Goal: Task Accomplishment & Management: Manage account settings

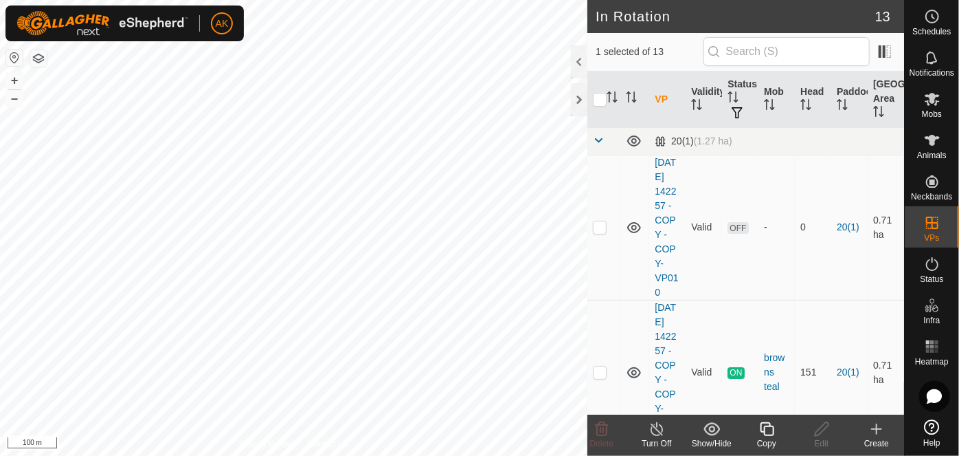
checkbox input "true"
checkbox input "false"
click at [592, 427] on delete-svg-icon at bounding box center [602, 429] width 55 height 16
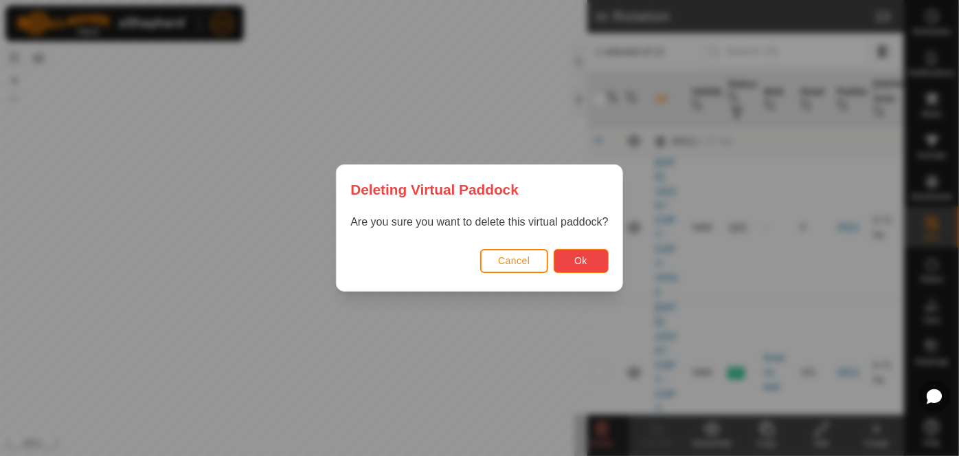
click at [578, 255] on span "Ok" at bounding box center [581, 260] width 13 height 11
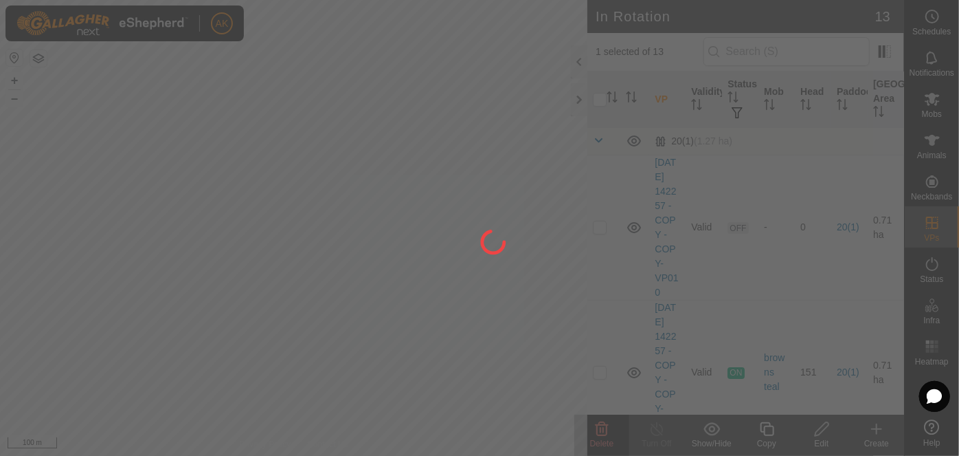
checkbox input "false"
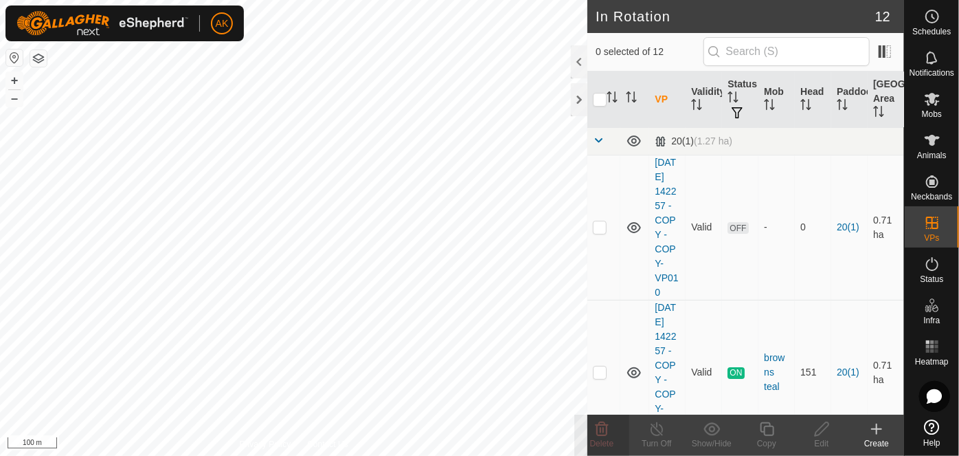
checkbox input "true"
checkbox input "false"
click at [590, 417] on div "Delete" at bounding box center [602, 434] width 55 height 41
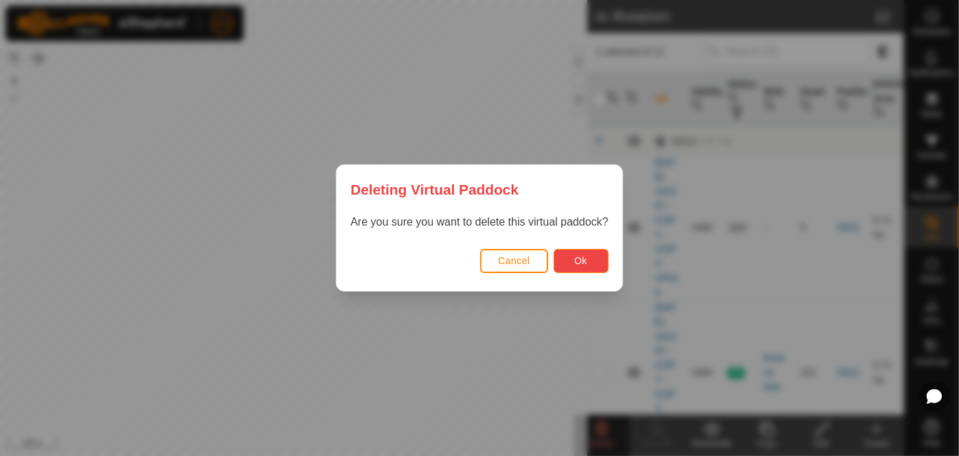
click at [591, 264] on button "Ok" at bounding box center [581, 261] width 55 height 24
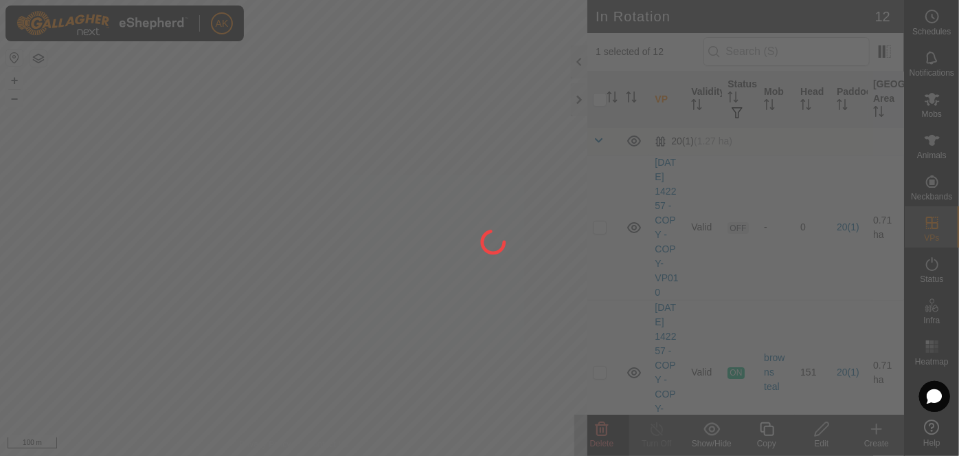
drag, startPoint x: 514, startPoint y: 268, endPoint x: 423, endPoint y: 344, distance: 118.5
click at [425, 344] on div at bounding box center [479, 228] width 959 height 456
checkbox input "false"
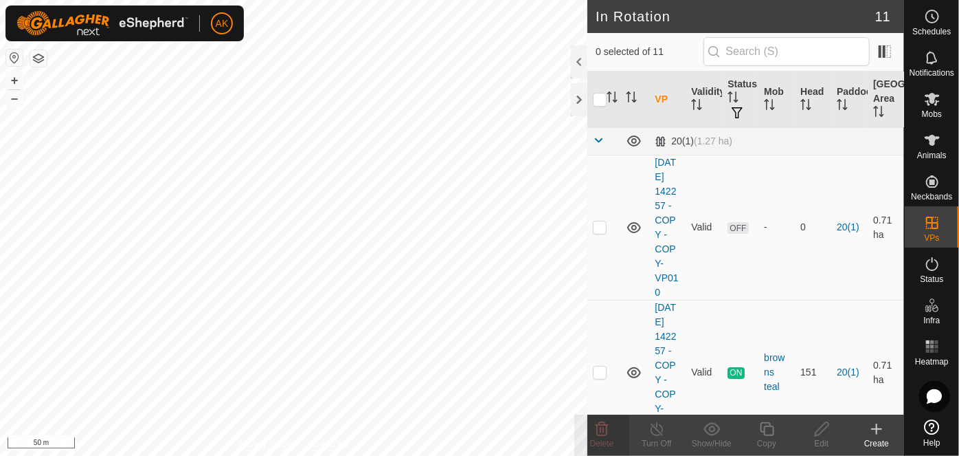
checkbox input "true"
checkbox input "false"
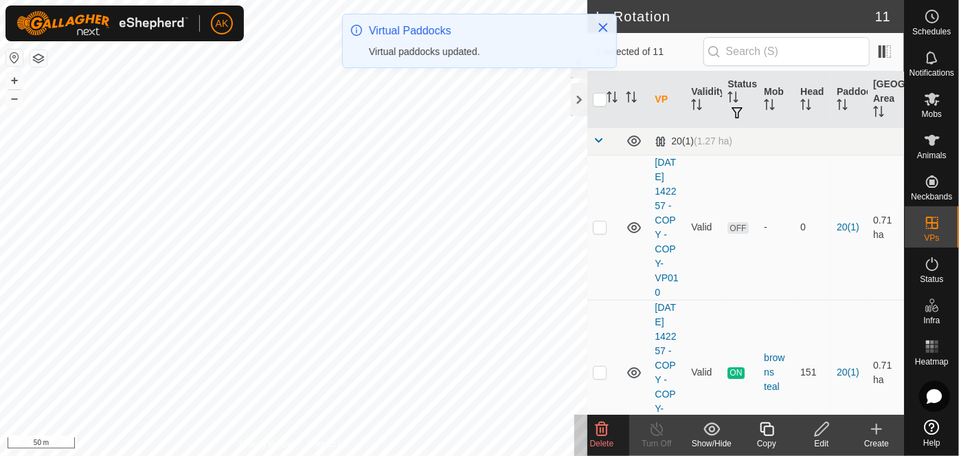
click at [602, 424] on icon at bounding box center [602, 429] width 13 height 14
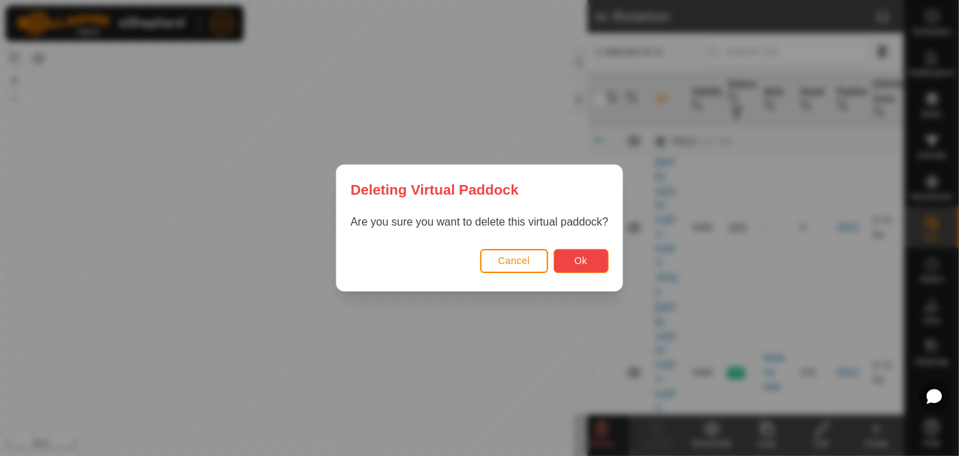
click at [583, 264] on span "Ok" at bounding box center [581, 260] width 13 height 11
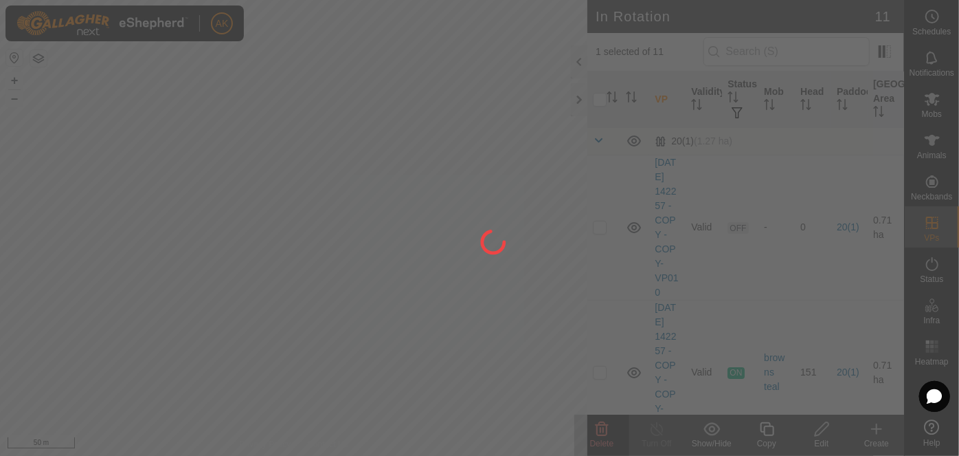
checkbox input "false"
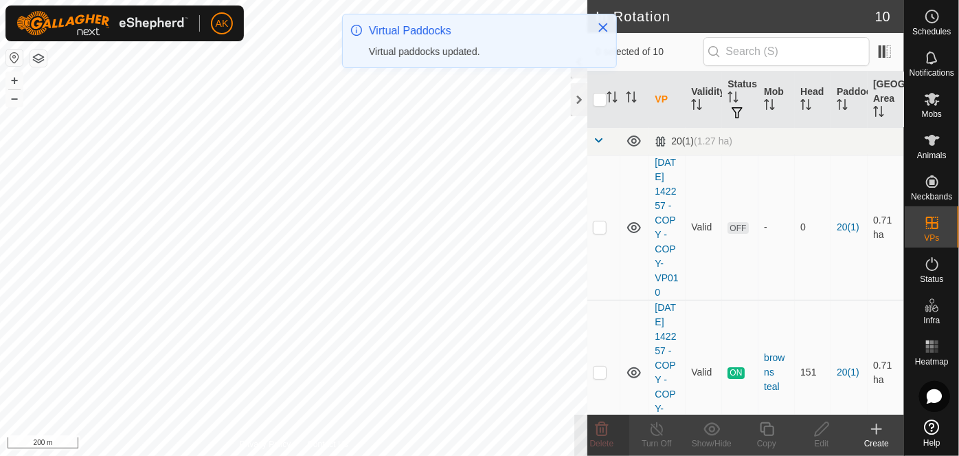
checkbox input "true"
checkbox input "false"
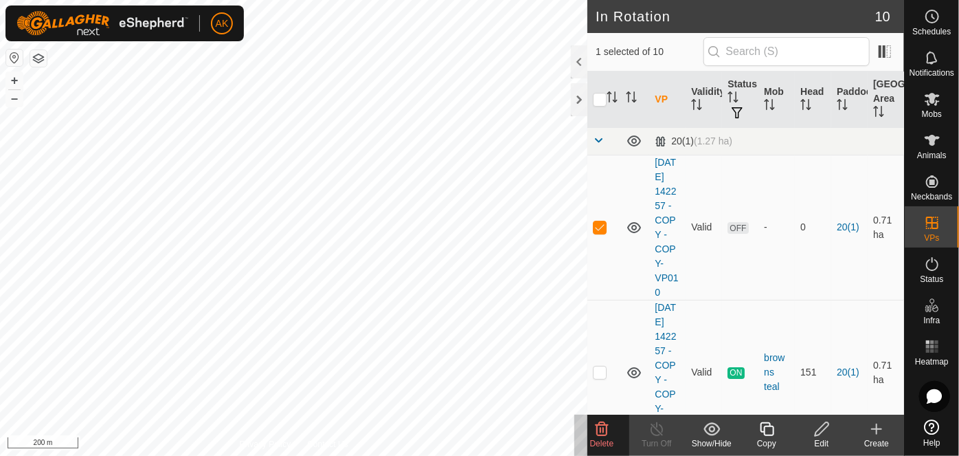
click at [601, 423] on icon at bounding box center [602, 429] width 16 height 16
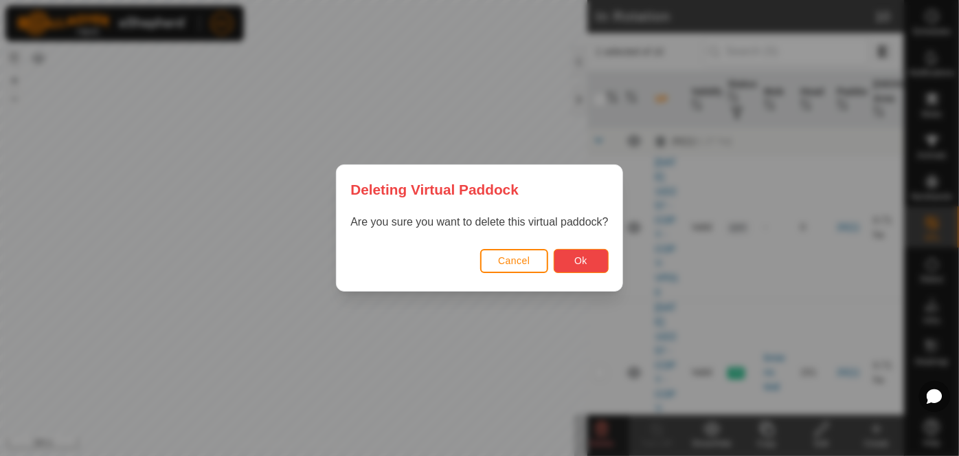
click at [590, 264] on button "Ok" at bounding box center [581, 261] width 55 height 24
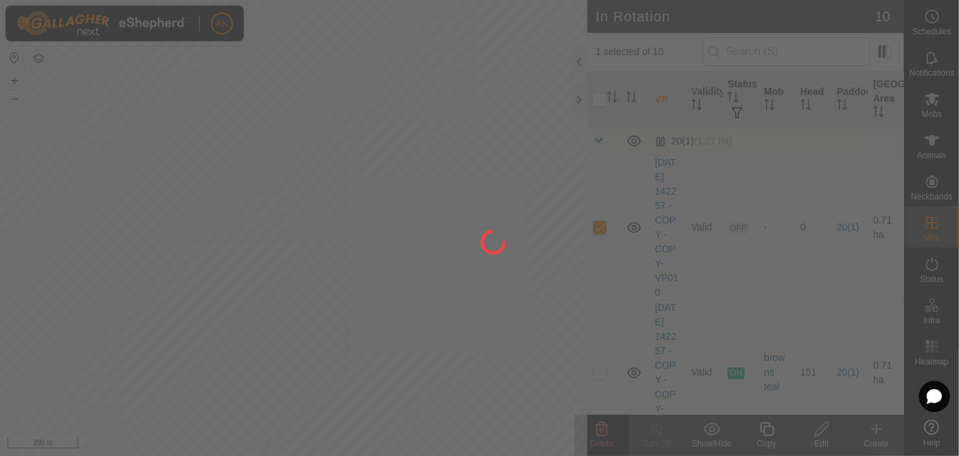
checkbox input "false"
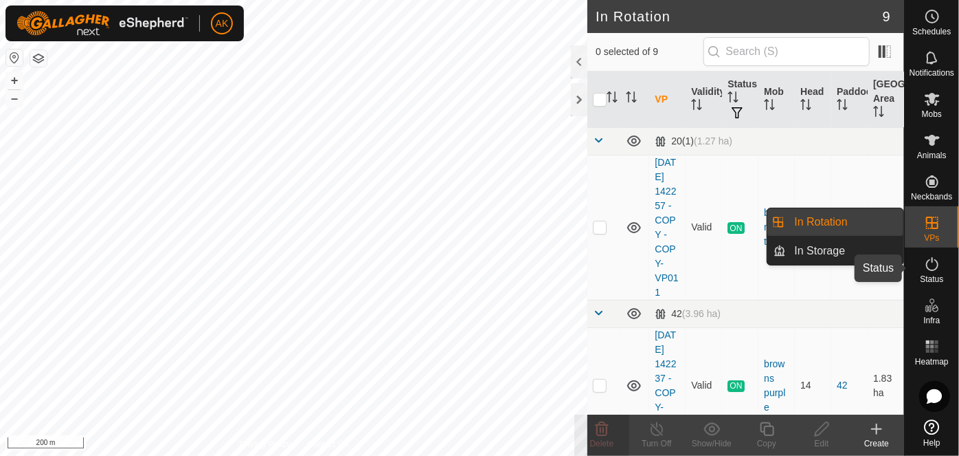
drag, startPoint x: 935, startPoint y: 266, endPoint x: 909, endPoint y: 258, distance: 26.7
click at [935, 266] on icon at bounding box center [932, 264] width 16 height 16
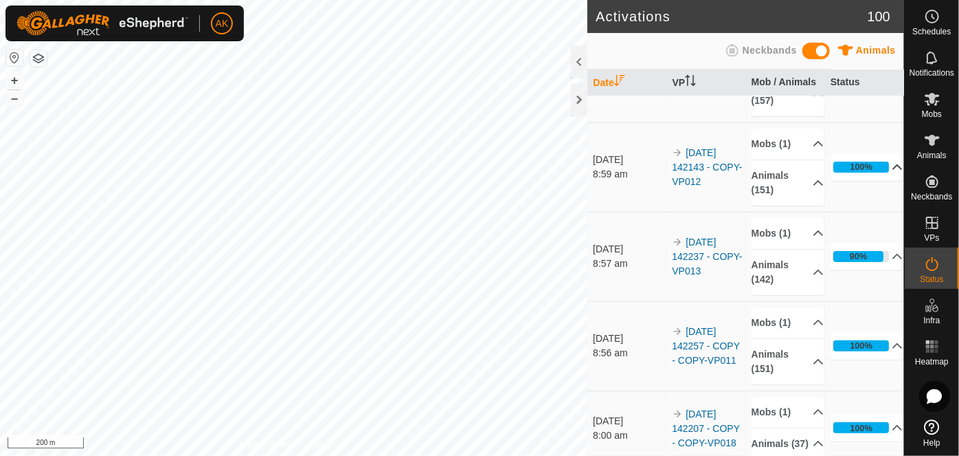
scroll to position [187, 0]
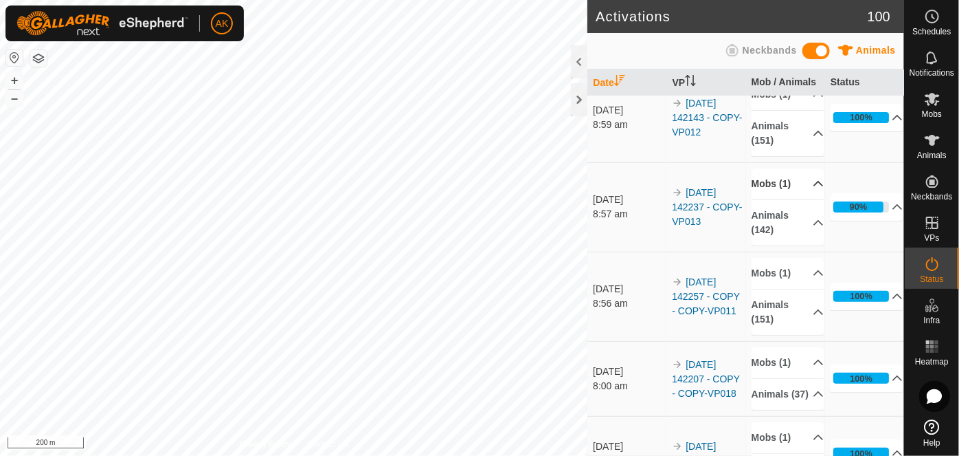
click at [781, 198] on p-accordion-header "Mobs (1)" at bounding box center [788, 183] width 73 height 31
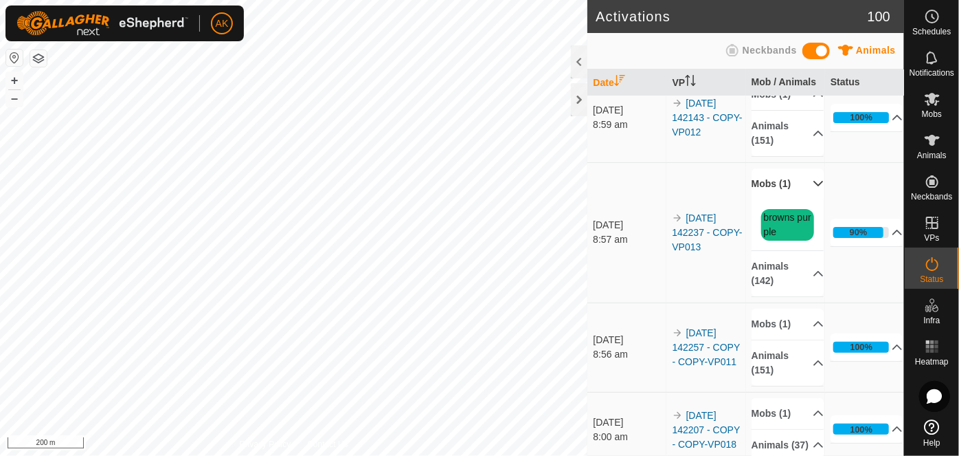
click at [781, 198] on p-accordion-header "Mobs (1)" at bounding box center [788, 183] width 73 height 31
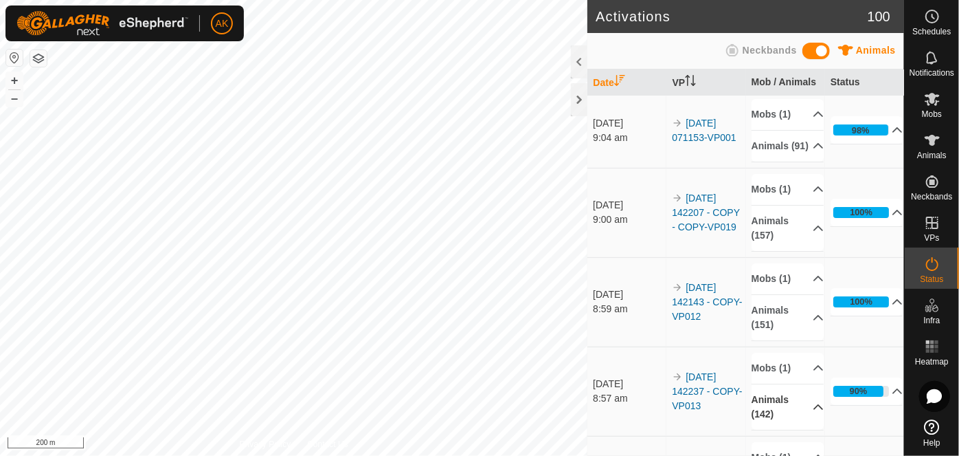
scroll to position [0, 0]
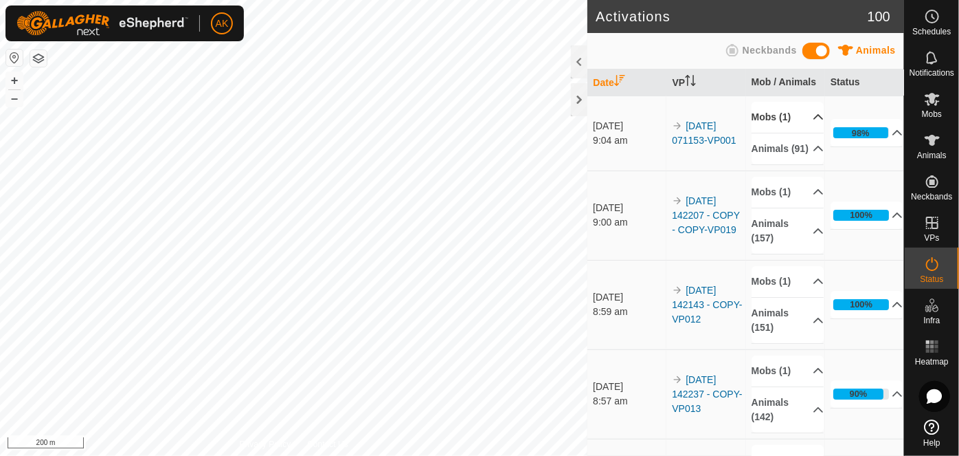
click at [764, 116] on p-accordion-header "Mobs (1)" at bounding box center [788, 117] width 73 height 31
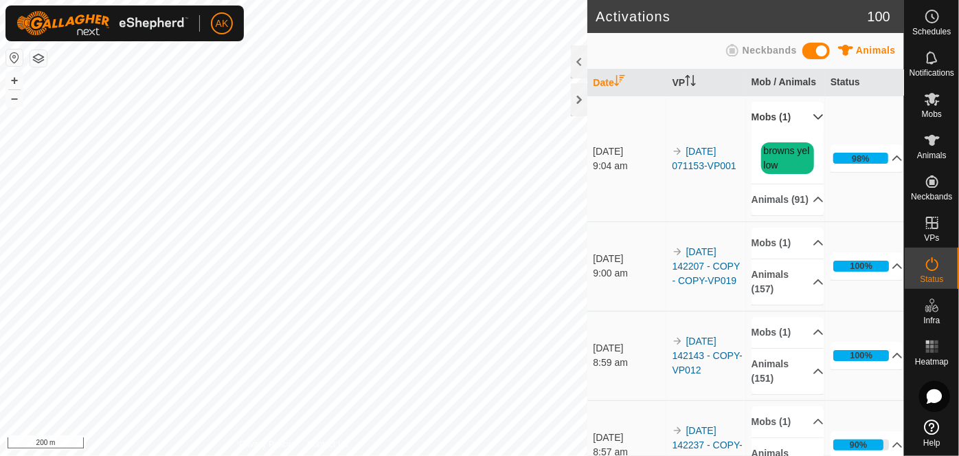
click at [764, 116] on p-accordion-header "Mobs (1)" at bounding box center [788, 117] width 73 height 31
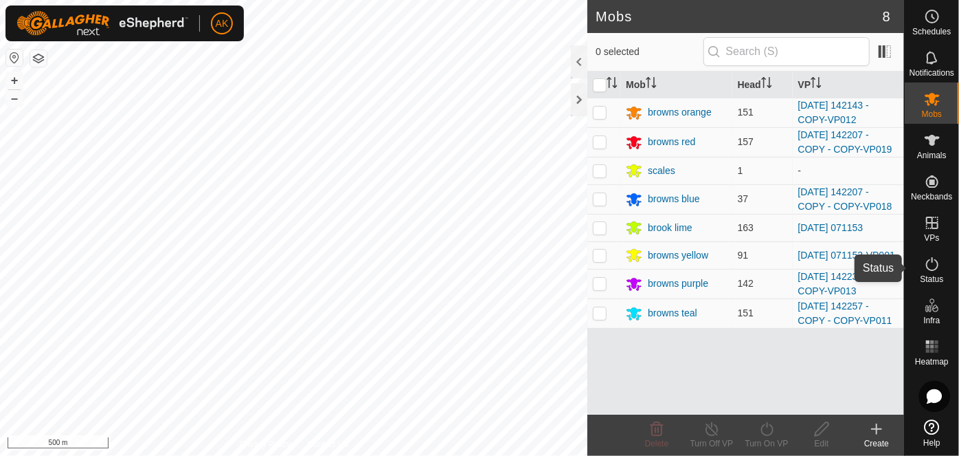
click at [931, 264] on icon at bounding box center [932, 264] width 16 height 16
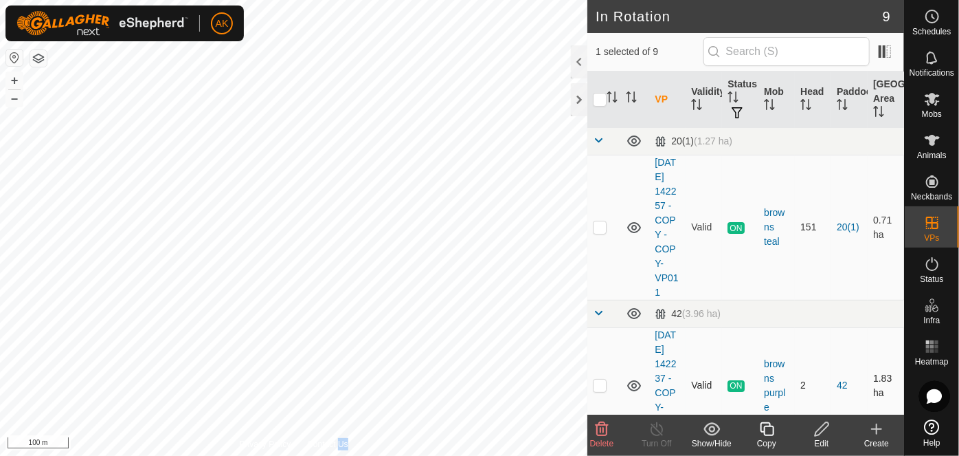
checkbox input "false"
click at [931, 103] on icon at bounding box center [932, 99] width 16 height 16
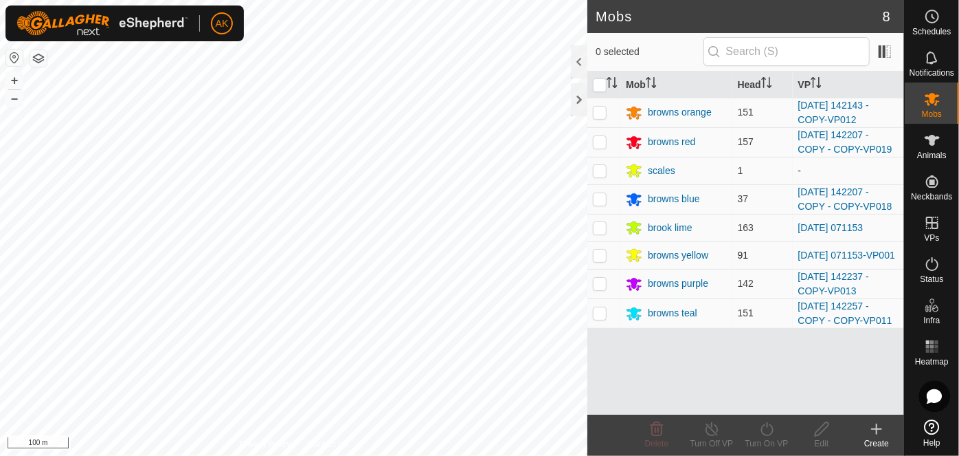
click at [600, 254] on p-checkbox at bounding box center [600, 254] width 14 height 11
checkbox input "true"
click at [772, 430] on icon at bounding box center [767, 429] width 12 height 14
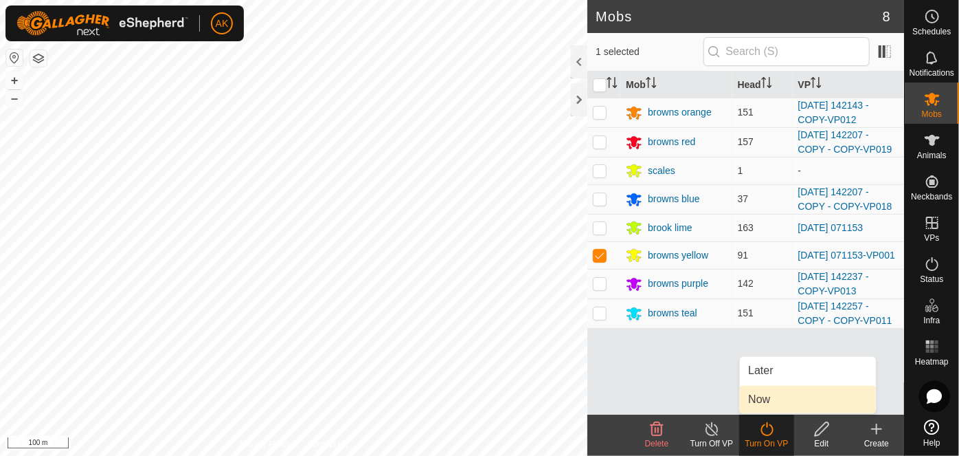
click at [769, 397] on link "Now" at bounding box center [808, 399] width 136 height 27
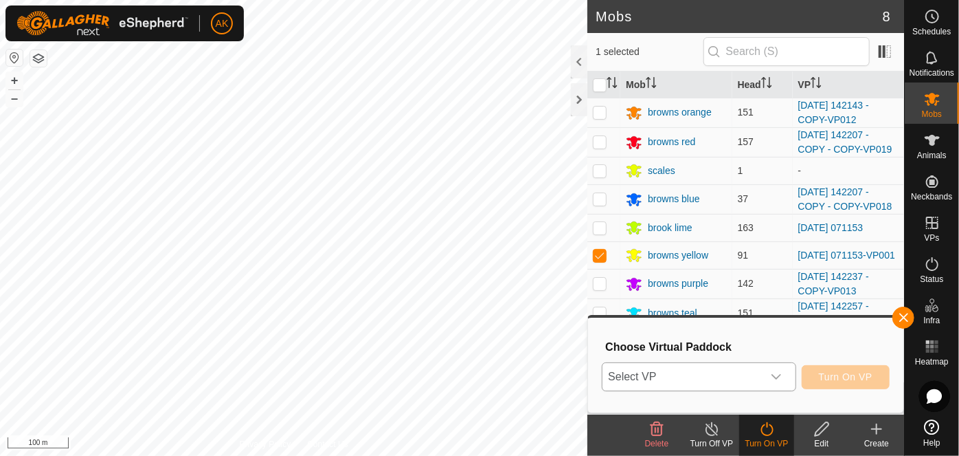
click at [715, 370] on span "Select VP" at bounding box center [682, 376] width 159 height 27
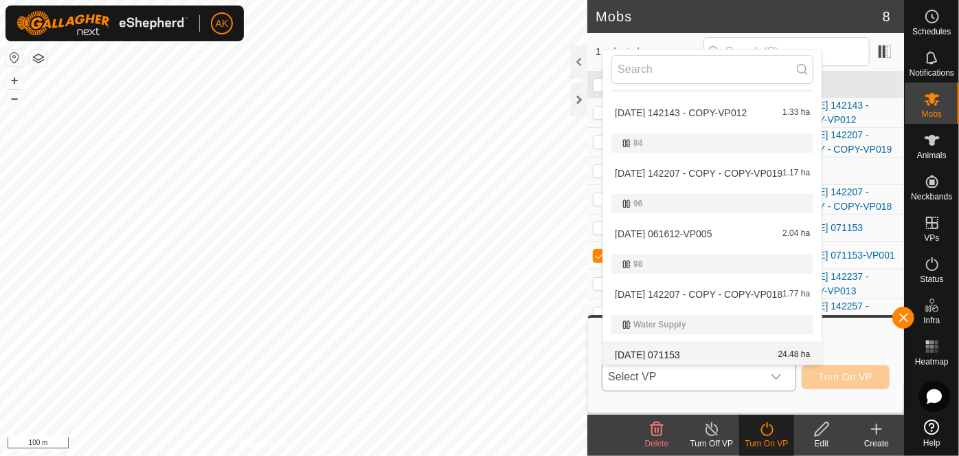
scroll to position [142, 0]
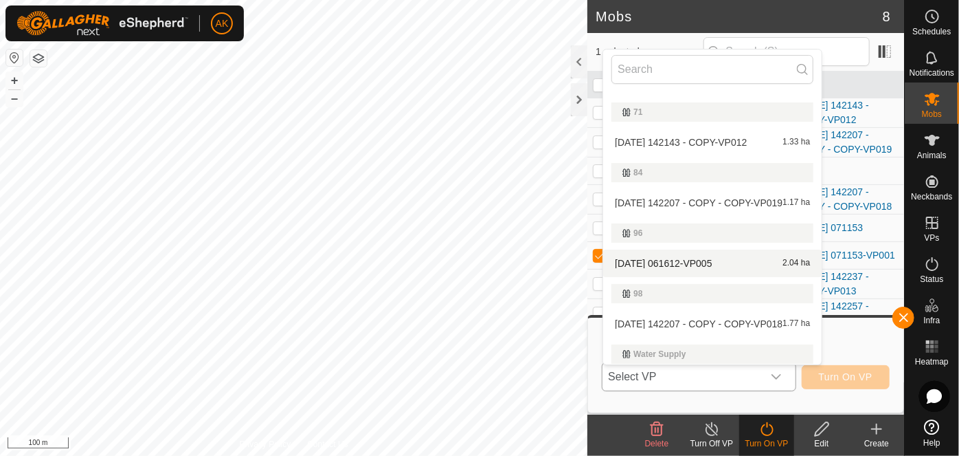
click at [698, 260] on li "2025-08-15 061612-VP005 2.04 ha" at bounding box center [712, 262] width 219 height 27
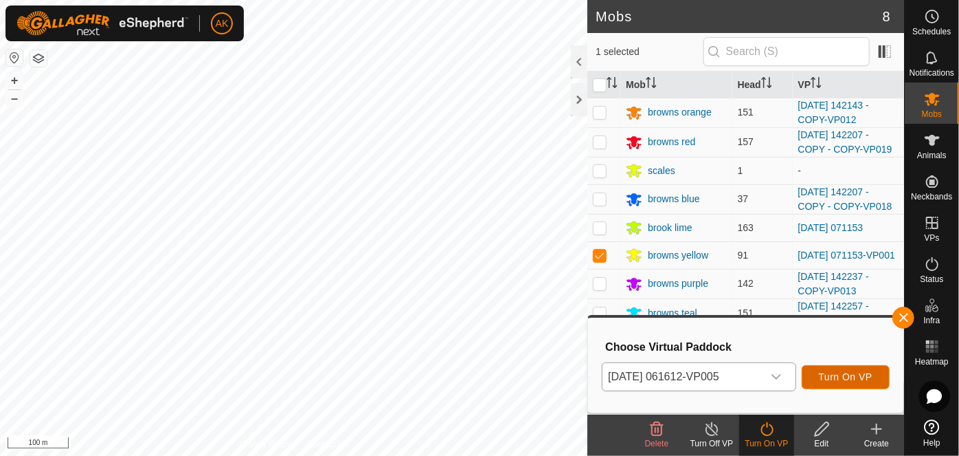
click at [852, 383] on button "Turn On VP" at bounding box center [846, 377] width 88 height 24
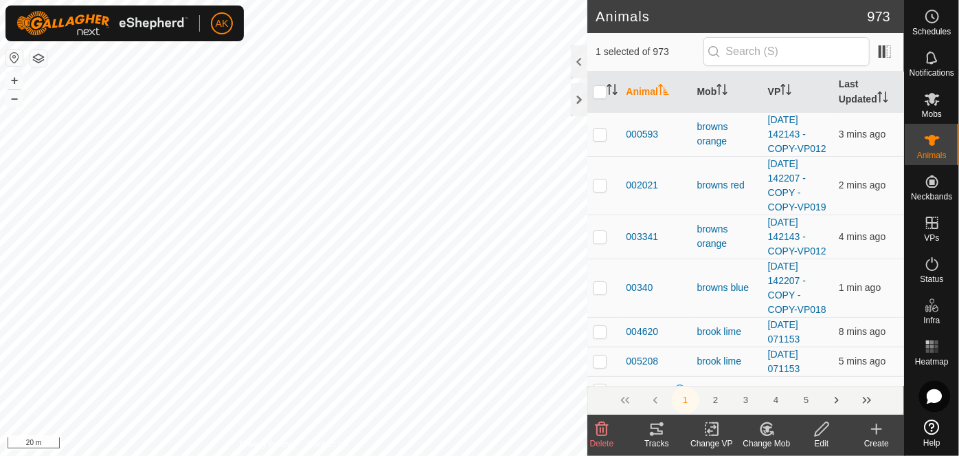
click at [597, 433] on icon at bounding box center [602, 429] width 13 height 14
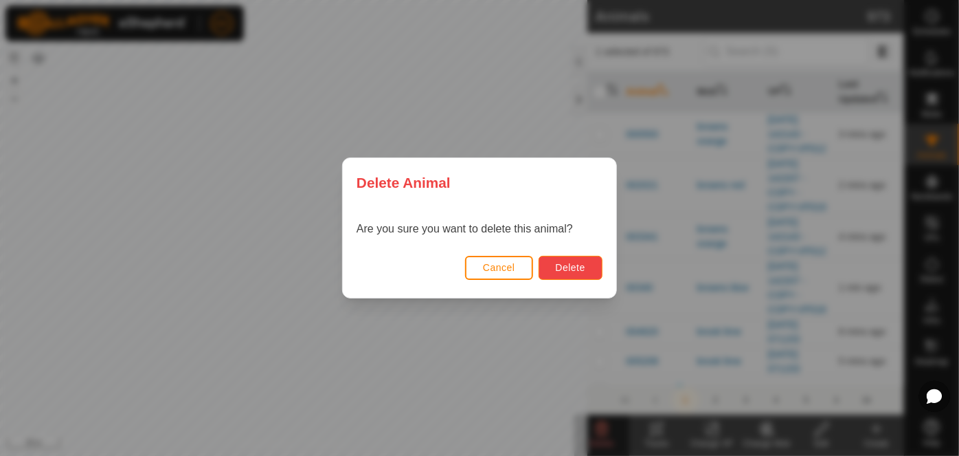
click at [575, 268] on span "Delete" at bounding box center [571, 267] width 30 height 11
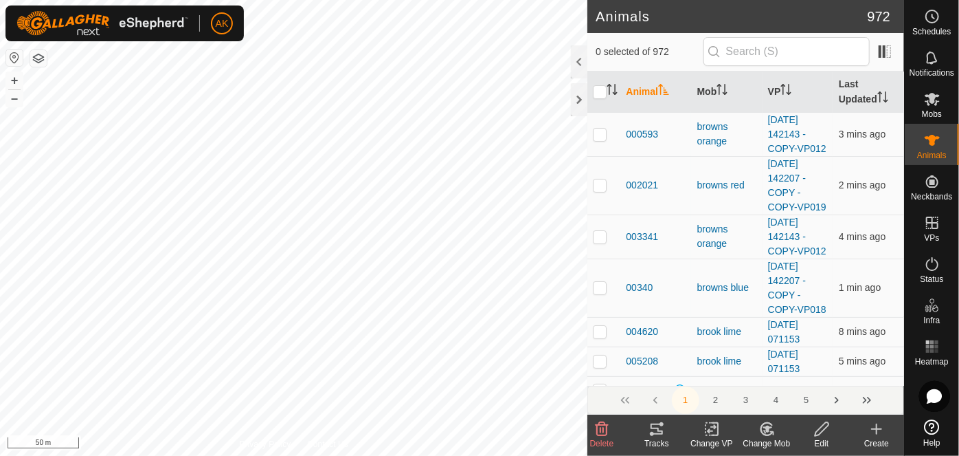
click at [42, 57] on button "button" at bounding box center [38, 58] width 16 height 16
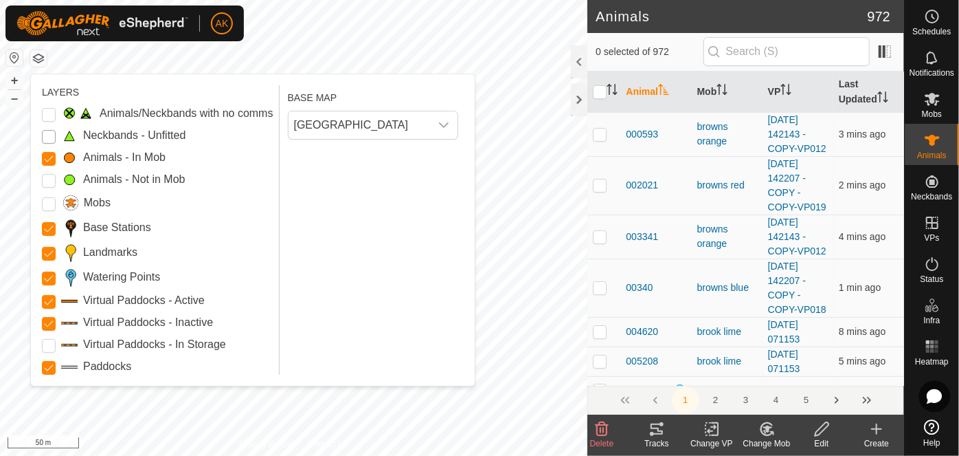
click at [50, 136] on Unfitted "Neckbands - Unfitted" at bounding box center [49, 137] width 14 height 14
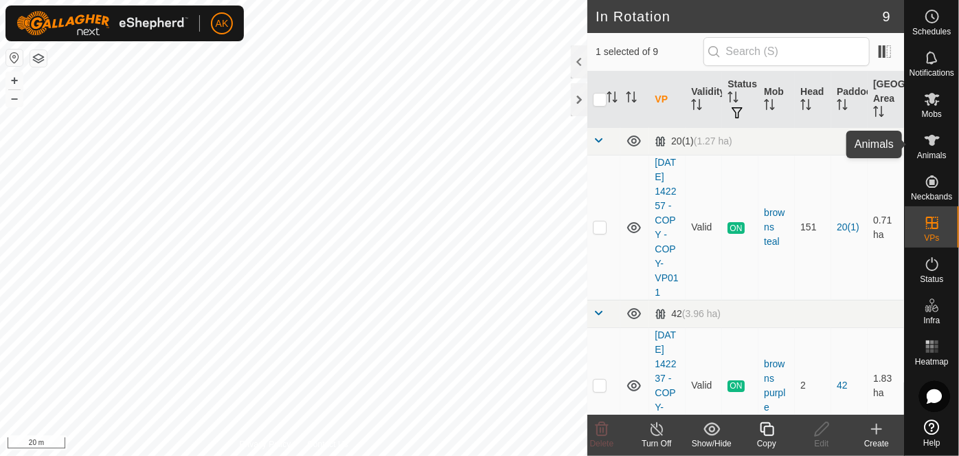
click at [930, 141] on icon at bounding box center [932, 140] width 16 height 16
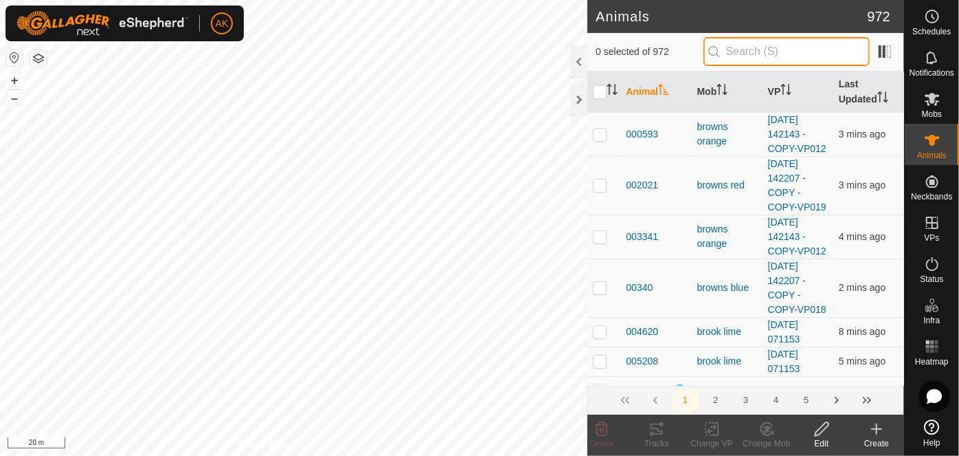
click at [745, 52] on input "text" at bounding box center [787, 51] width 166 height 29
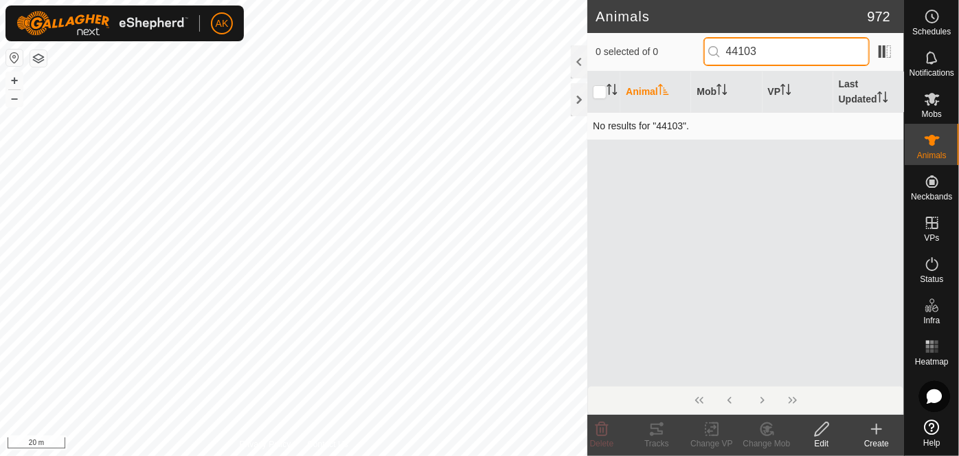
type input "44103"
drag, startPoint x: 662, startPoint y: 125, endPoint x: 669, endPoint y: 120, distance: 8.4
click at [663, 124] on td "No results for "44103"." at bounding box center [746, 125] width 317 height 27
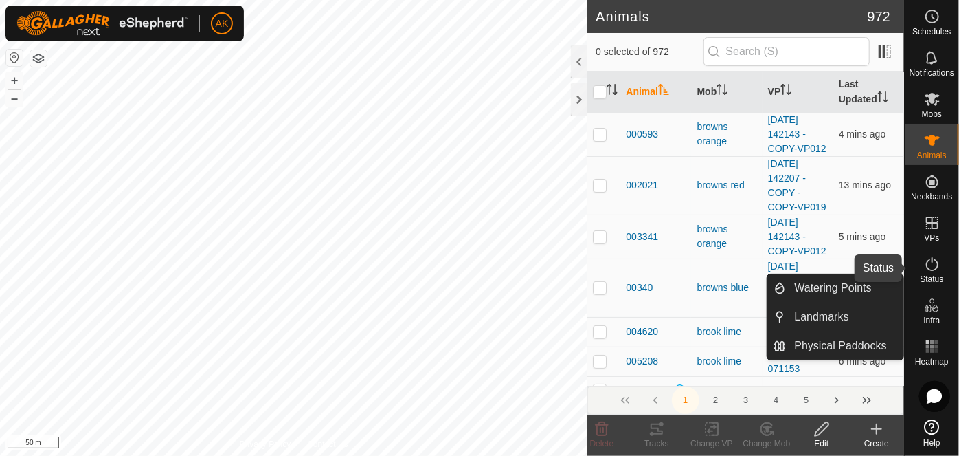
click at [933, 271] on icon at bounding box center [932, 264] width 16 height 16
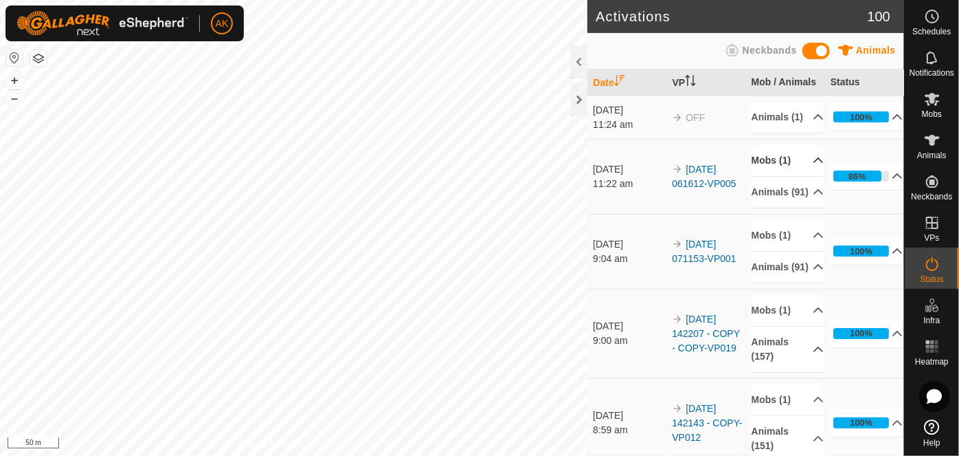
click at [774, 172] on p-accordion-header "Mobs (1)" at bounding box center [788, 160] width 73 height 31
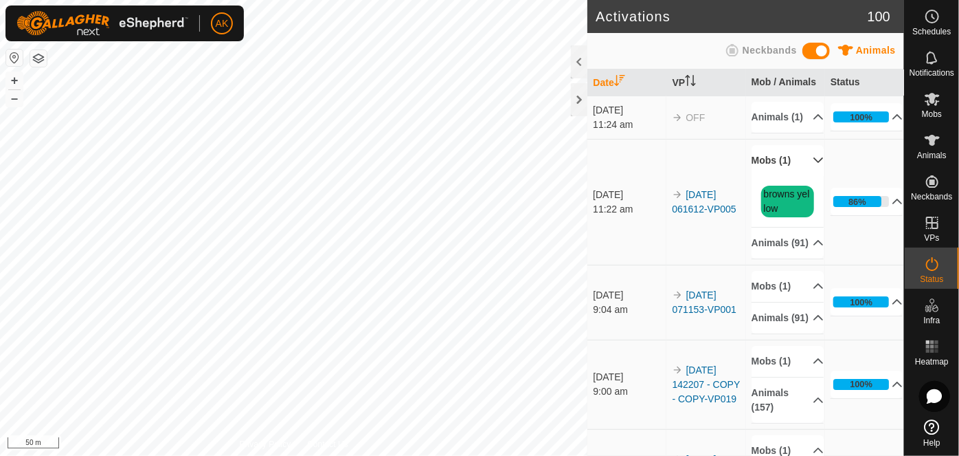
click at [774, 172] on p-accordion-header "Mobs (1)" at bounding box center [788, 160] width 73 height 31
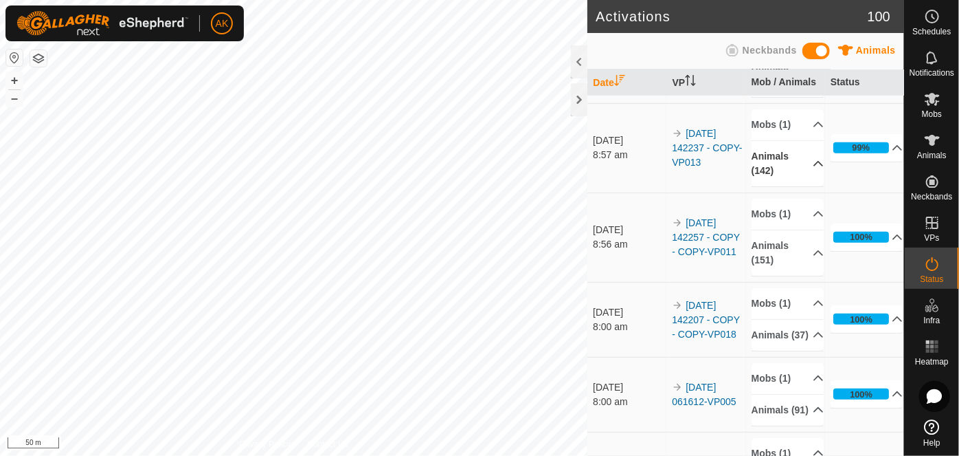
scroll to position [375, 0]
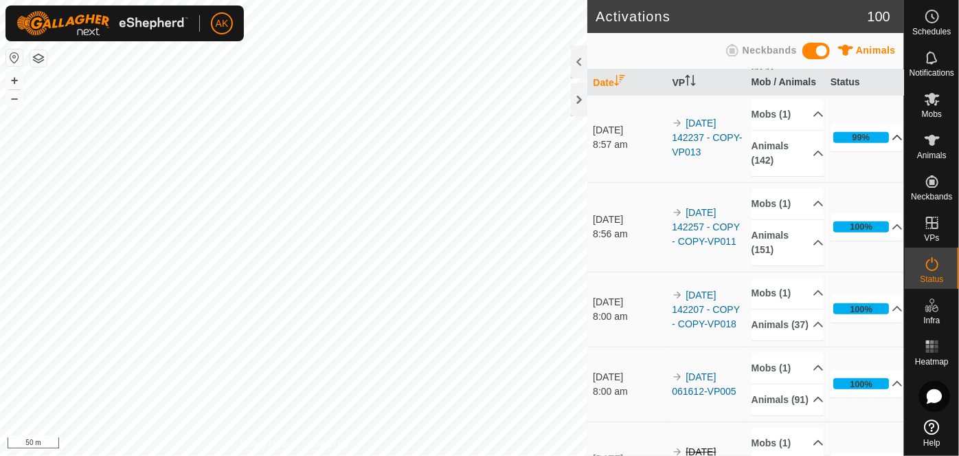
click at [857, 151] on p-accordion-header "99%" at bounding box center [867, 137] width 73 height 27
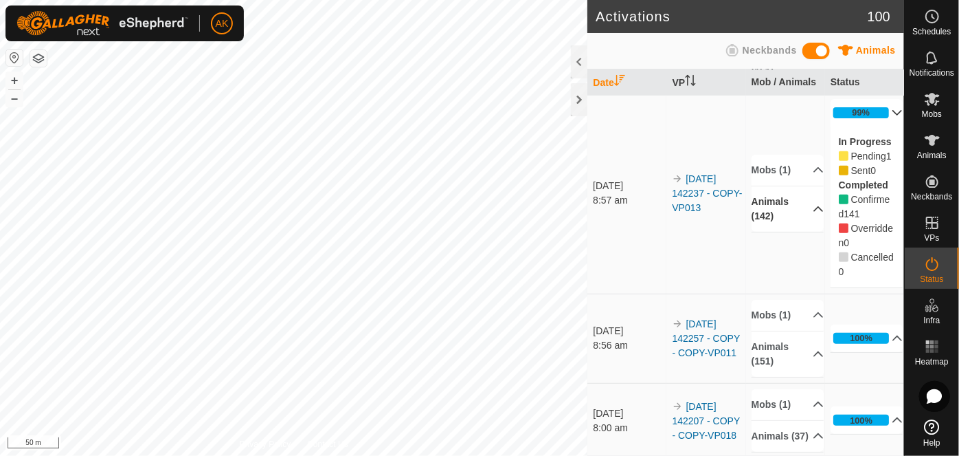
click at [778, 232] on p-accordion-header "Animals (142)" at bounding box center [788, 208] width 73 height 45
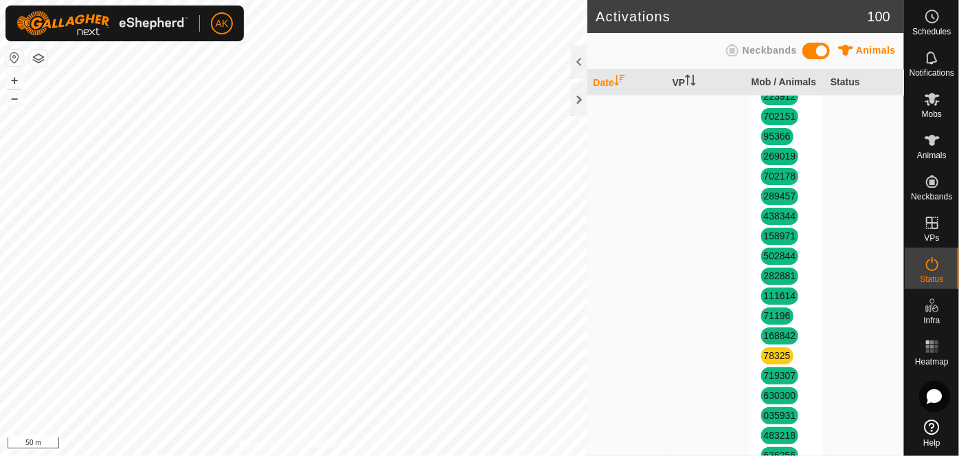
scroll to position [1312, 0]
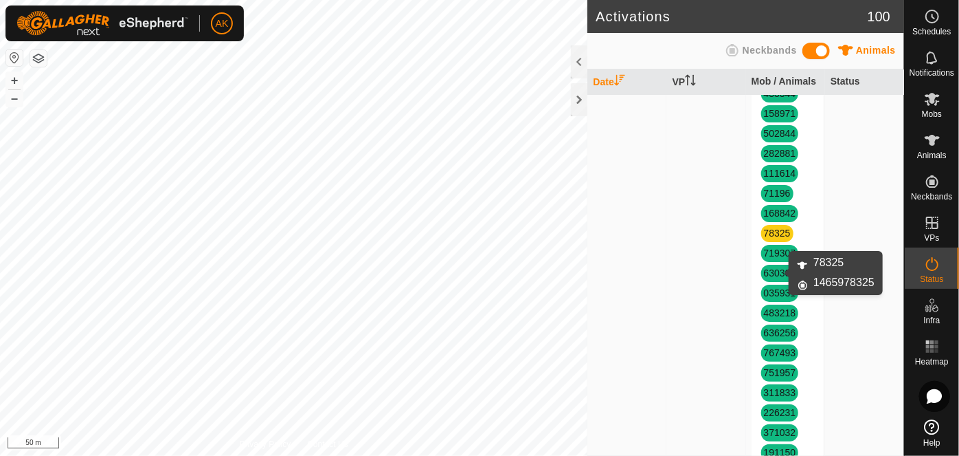
click at [773, 238] on link "78325" at bounding box center [777, 232] width 27 height 11
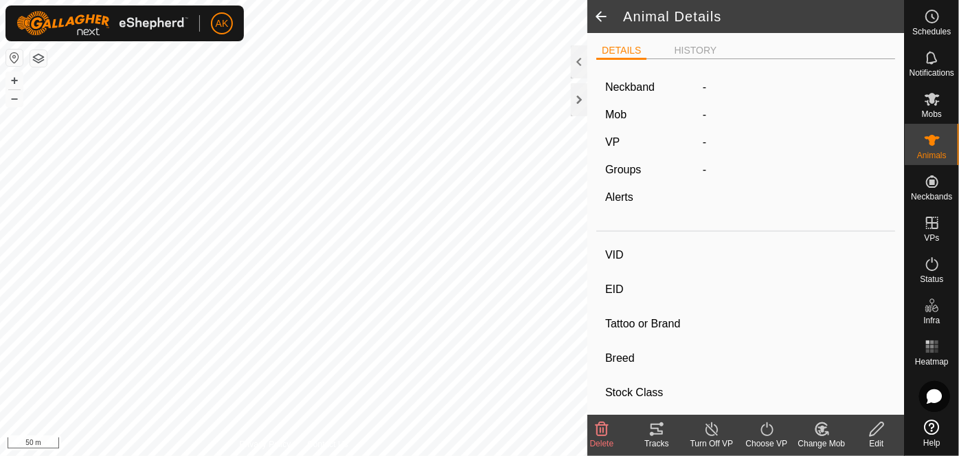
type input "78325"
type input "-"
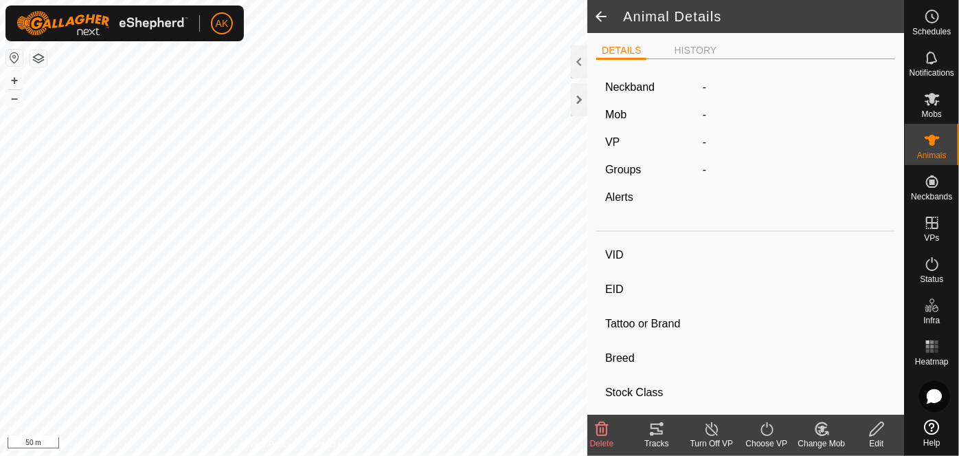
type input "0 kg"
type input "-"
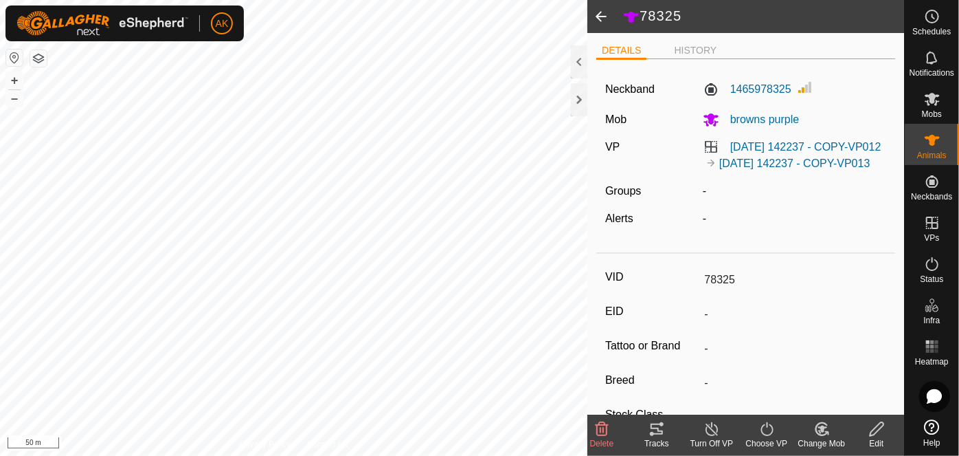
click at [599, 431] on icon at bounding box center [602, 429] width 16 height 16
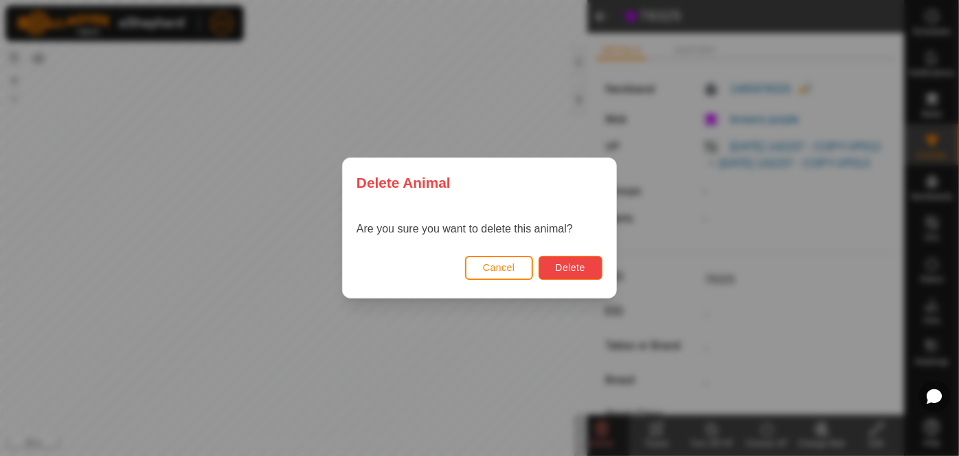
click at [583, 263] on span "Delete" at bounding box center [571, 267] width 30 height 11
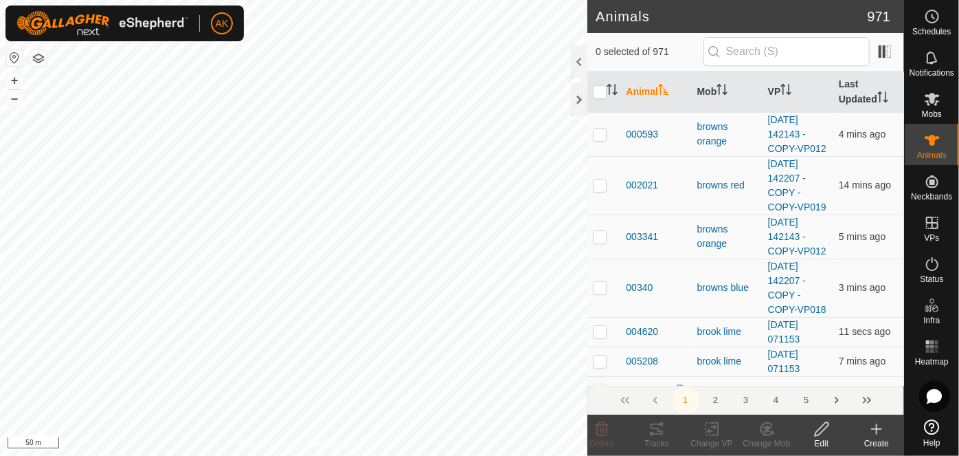
click at [825, 429] on icon at bounding box center [822, 429] width 14 height 14
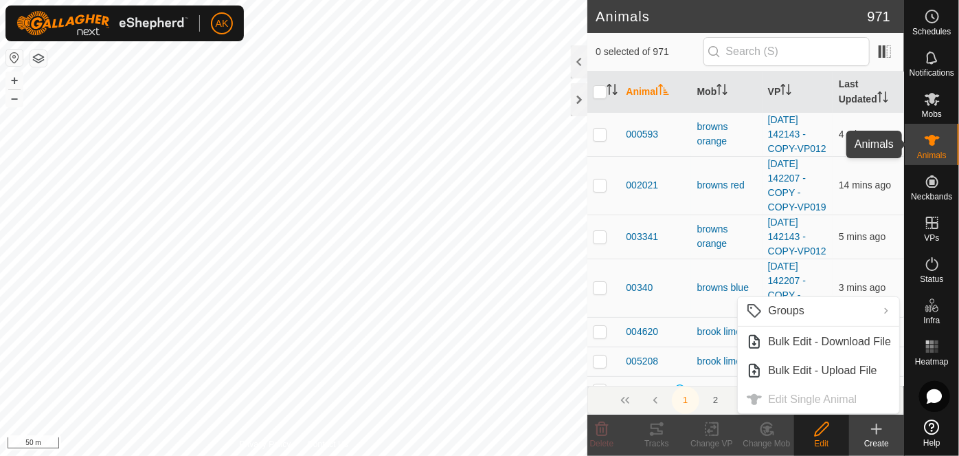
click at [931, 146] on icon at bounding box center [932, 140] width 16 height 16
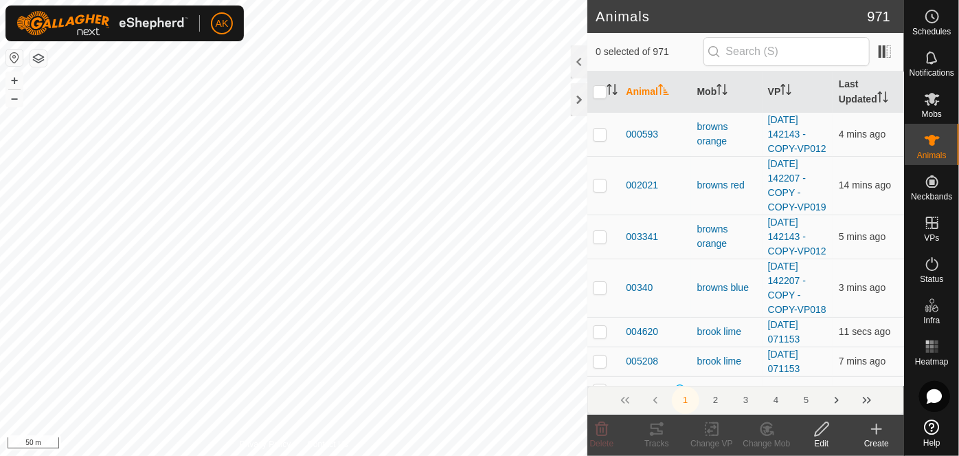
click at [881, 429] on icon at bounding box center [877, 429] width 10 height 0
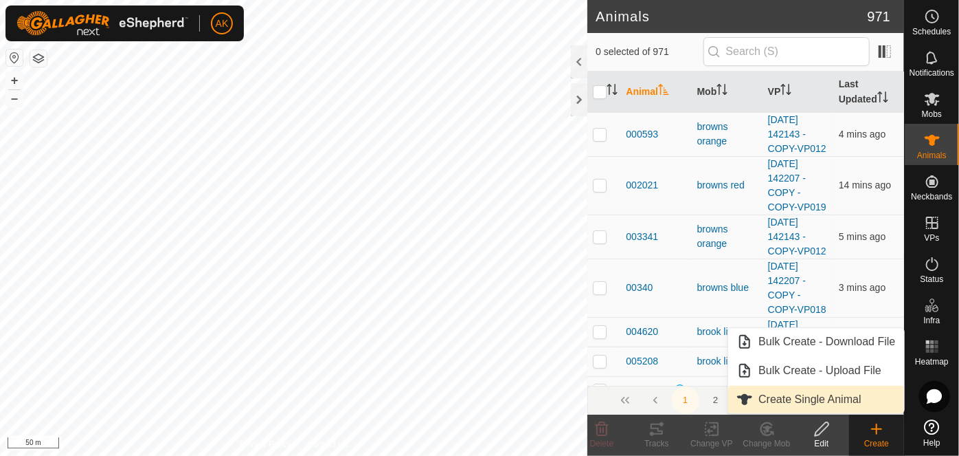
click at [809, 400] on link "Create Single Animal" at bounding box center [815, 399] width 175 height 27
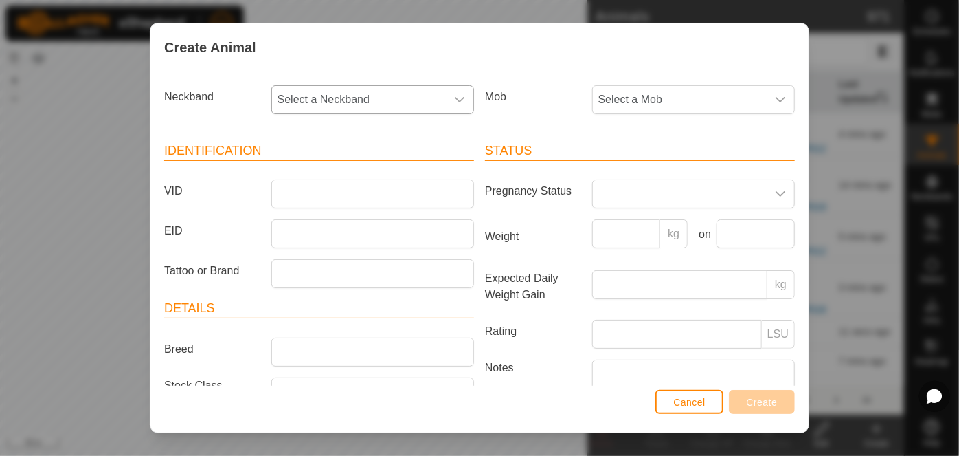
click at [300, 88] on span "Select a Neckband" at bounding box center [359, 99] width 174 height 27
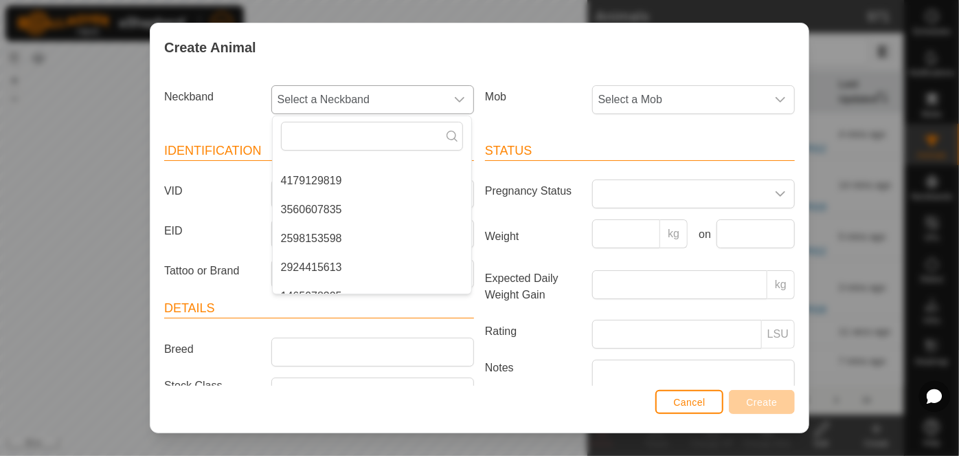
scroll to position [249, 0]
click at [320, 208] on li "3560607835" at bounding box center [372, 208] width 199 height 27
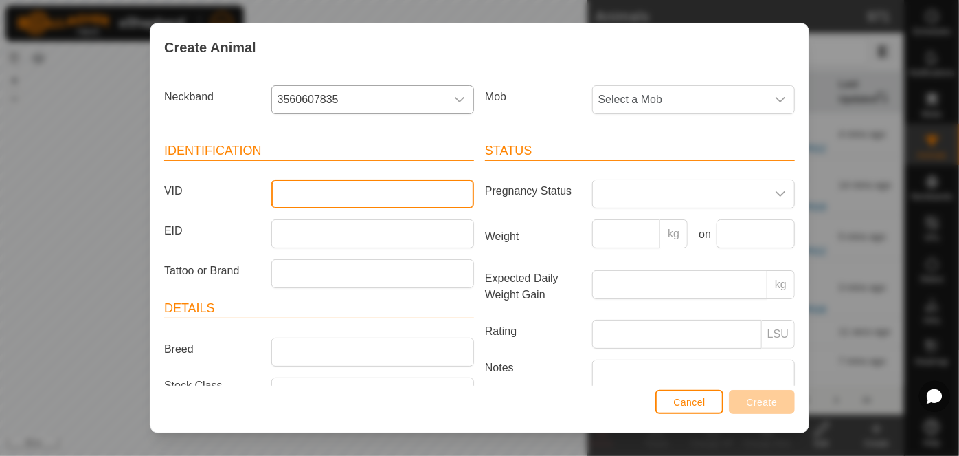
click at [295, 192] on input "VID" at bounding box center [372, 193] width 203 height 29
type input "07835"
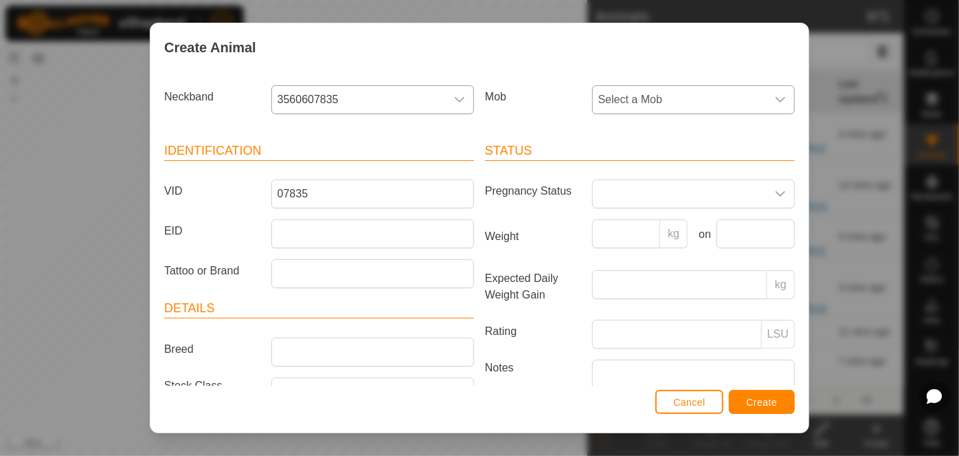
click at [614, 93] on span "Select a Mob" at bounding box center [680, 99] width 174 height 27
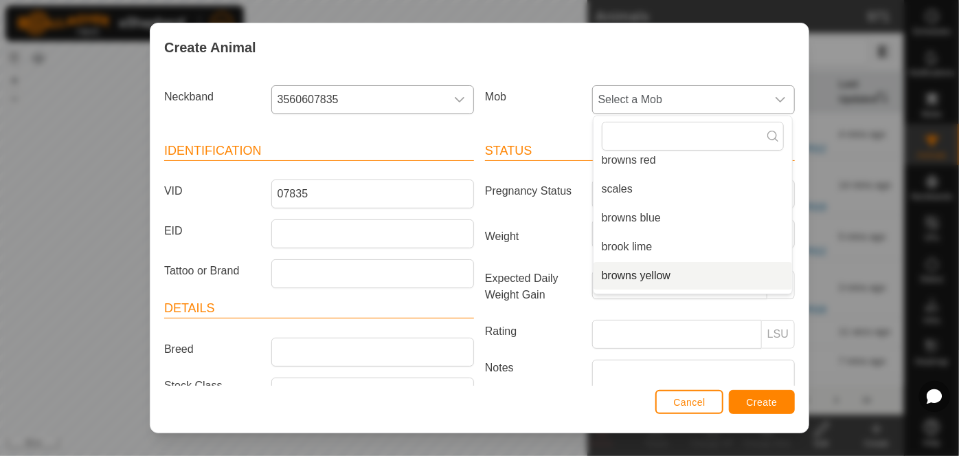
scroll to position [121, 0]
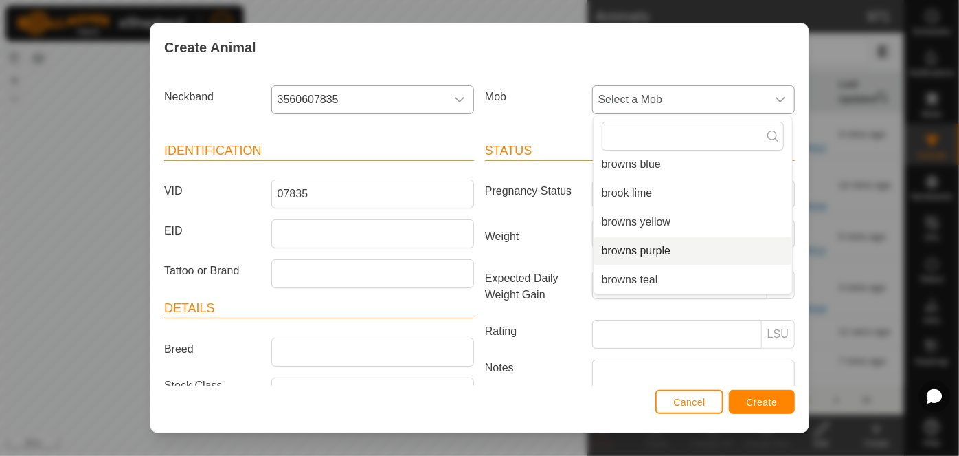
click at [644, 249] on li "browns purple" at bounding box center [693, 250] width 199 height 27
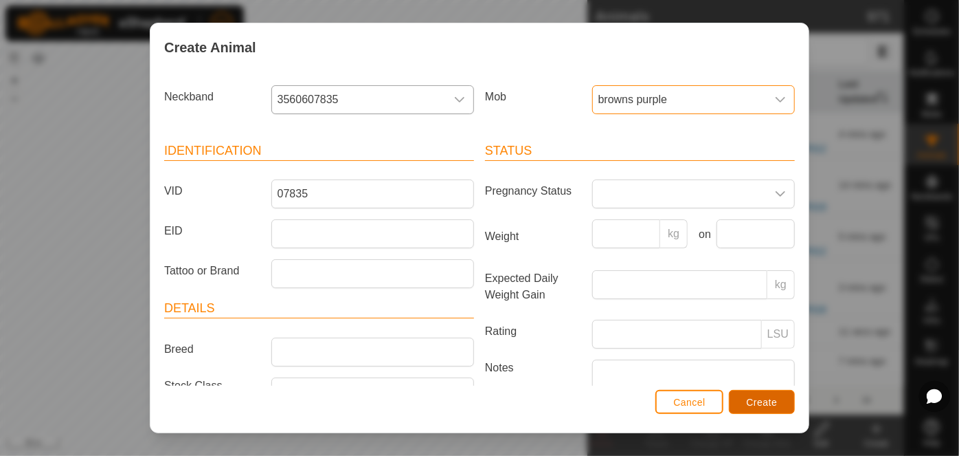
click at [757, 406] on span "Create" at bounding box center [762, 402] width 31 height 11
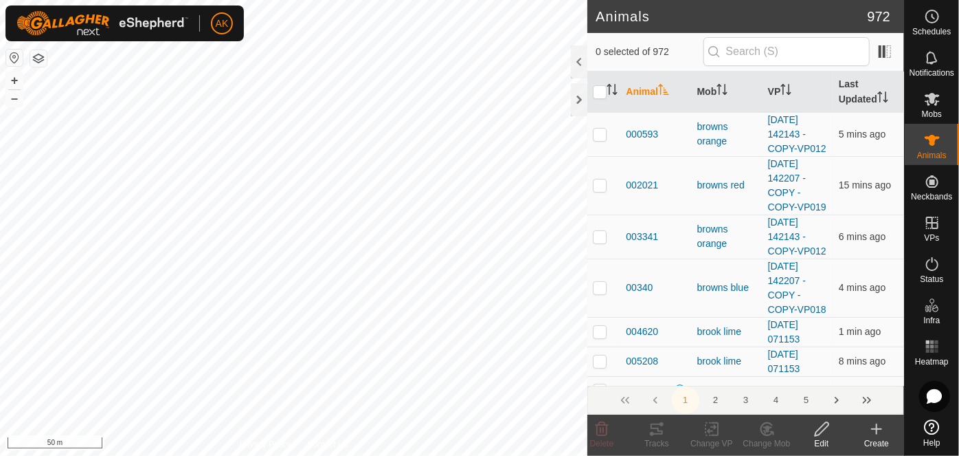
click at [878, 429] on icon at bounding box center [877, 429] width 10 height 0
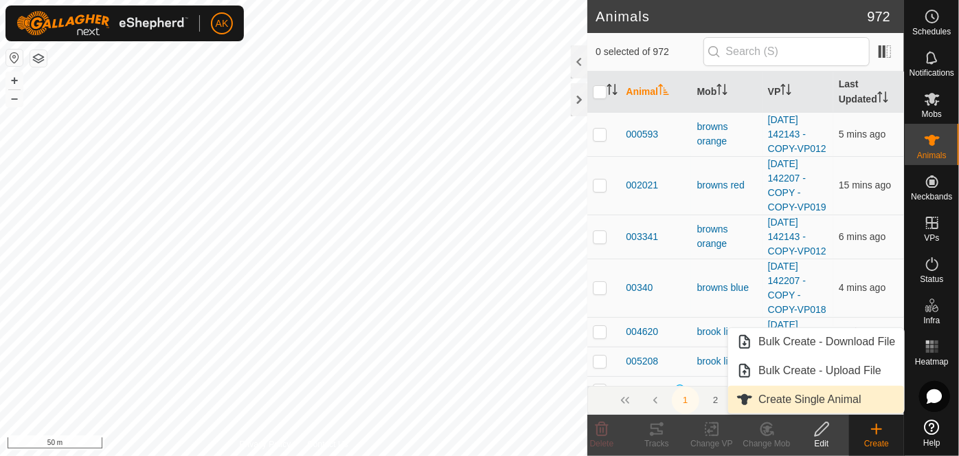
click at [797, 399] on link "Create Single Animal" at bounding box center [815, 399] width 175 height 27
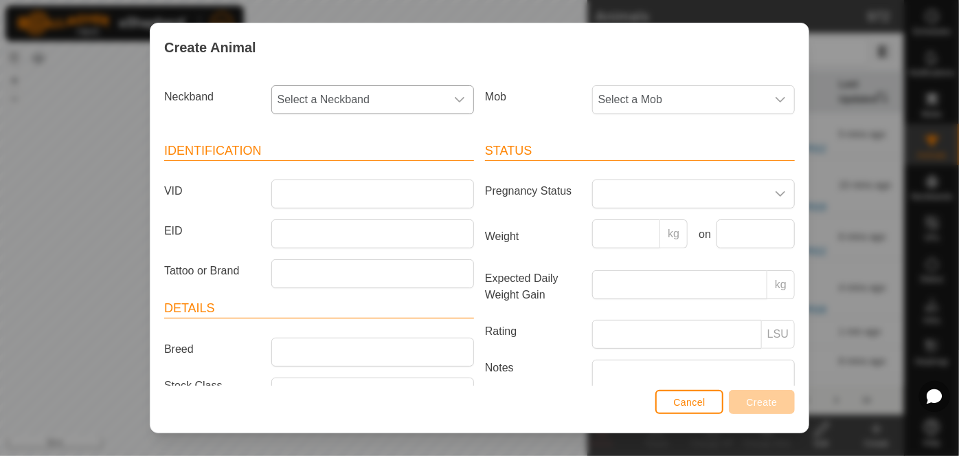
click at [343, 89] on span "Select a Neckband" at bounding box center [359, 99] width 174 height 27
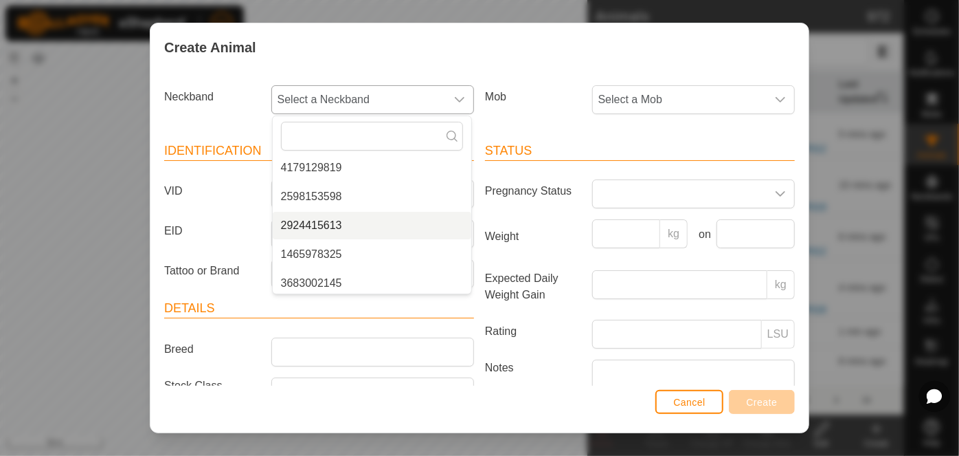
scroll to position [265, 0]
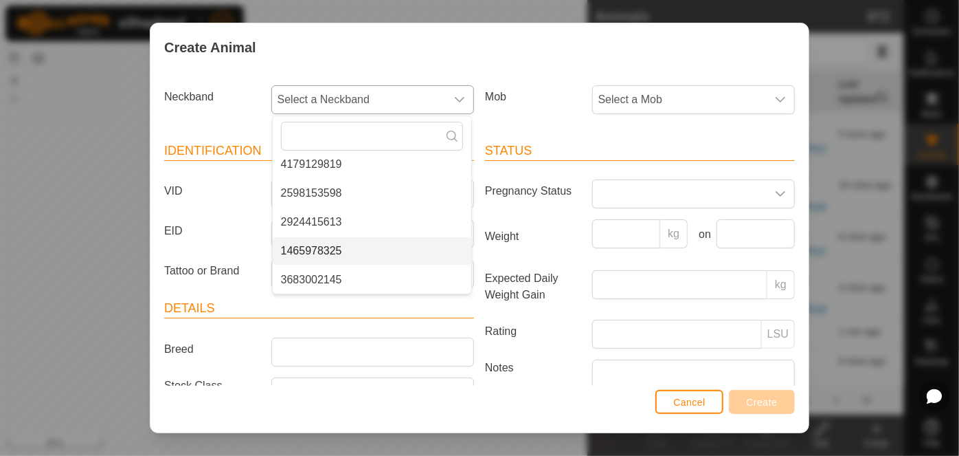
click at [326, 250] on li "1465978325" at bounding box center [372, 250] width 199 height 27
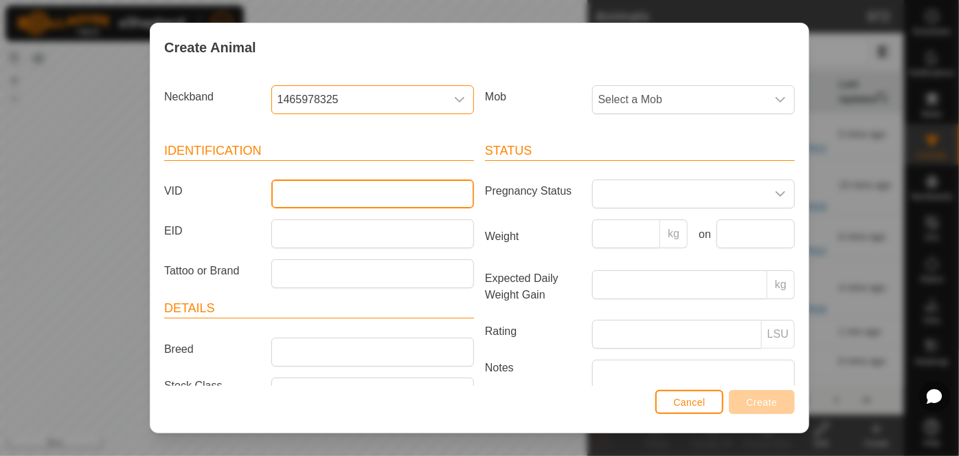
click at [302, 197] on input "VID" at bounding box center [372, 193] width 203 height 29
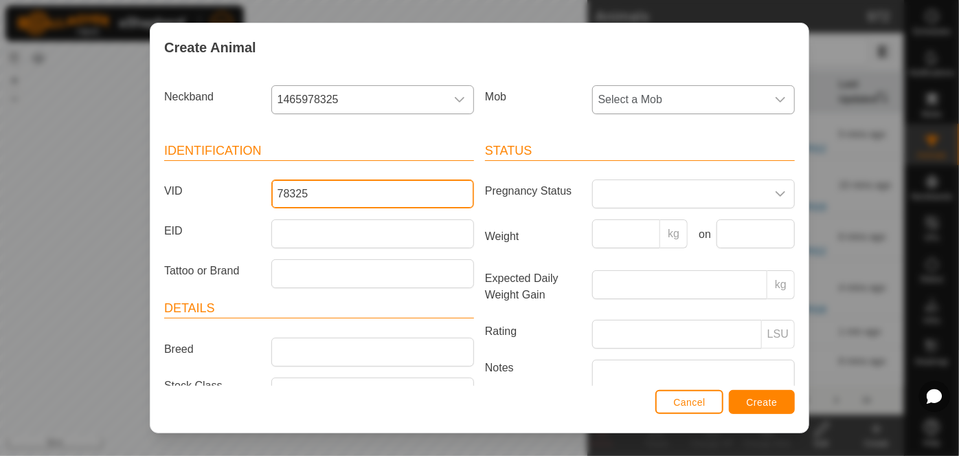
type input "78325"
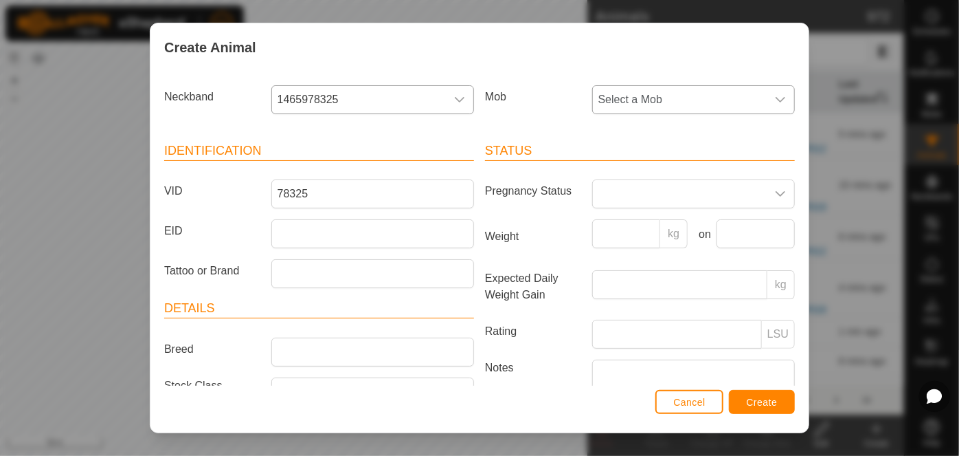
click at [613, 107] on span "Select a Mob" at bounding box center [680, 99] width 174 height 27
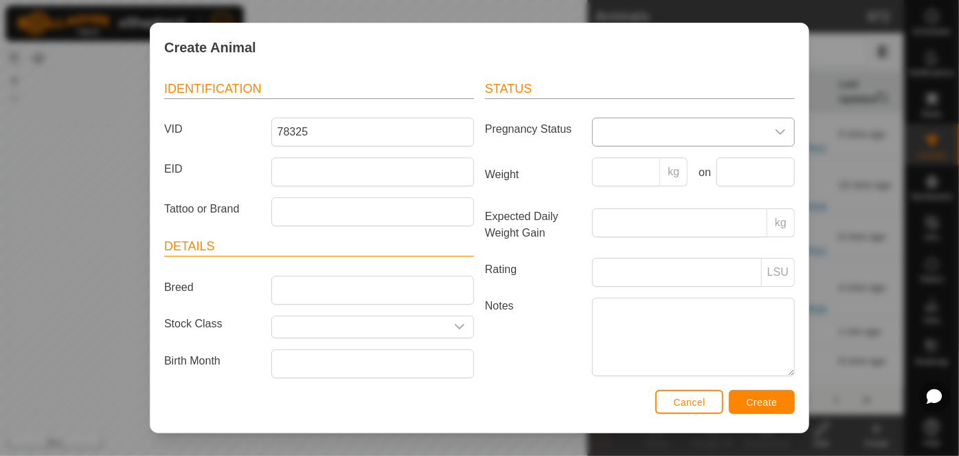
click at [623, 129] on span at bounding box center [680, 131] width 174 height 27
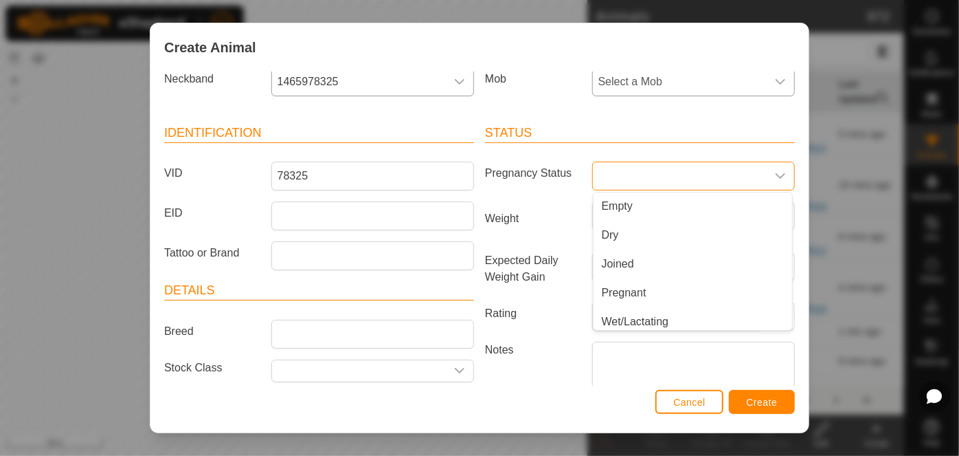
scroll to position [0, 0]
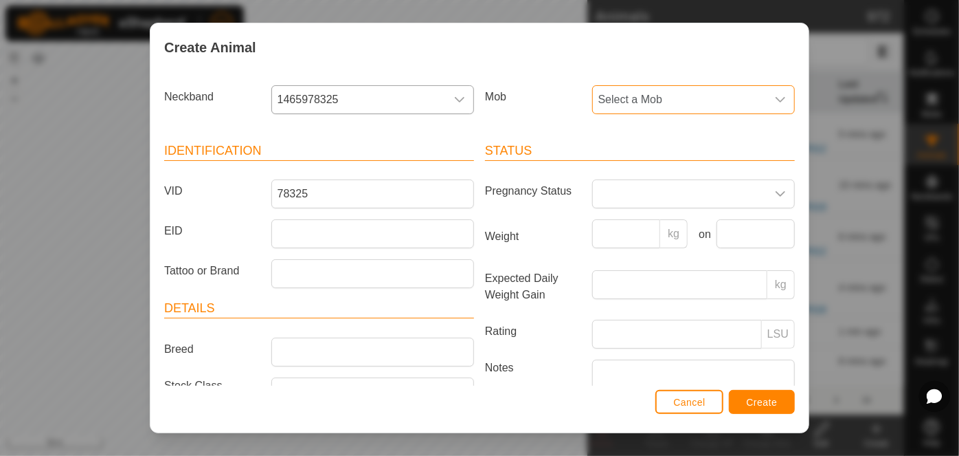
click at [625, 94] on span "Select a Mob" at bounding box center [680, 99] width 174 height 27
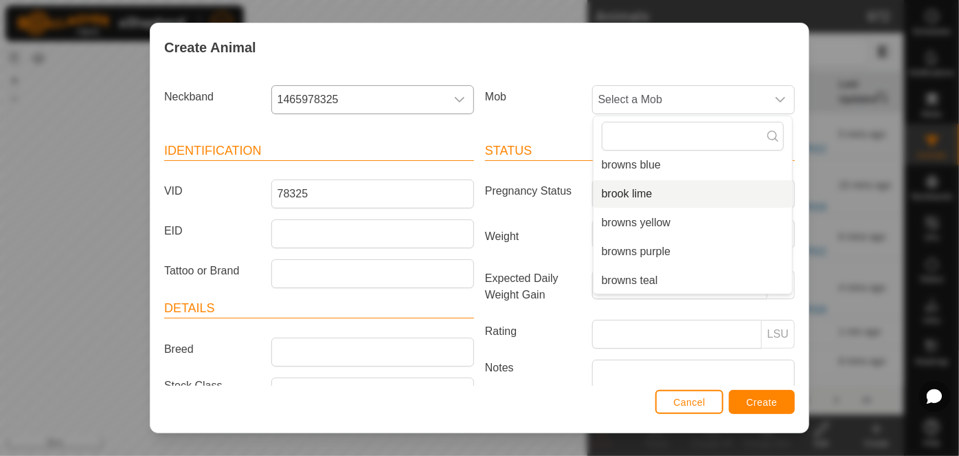
scroll to position [121, 0]
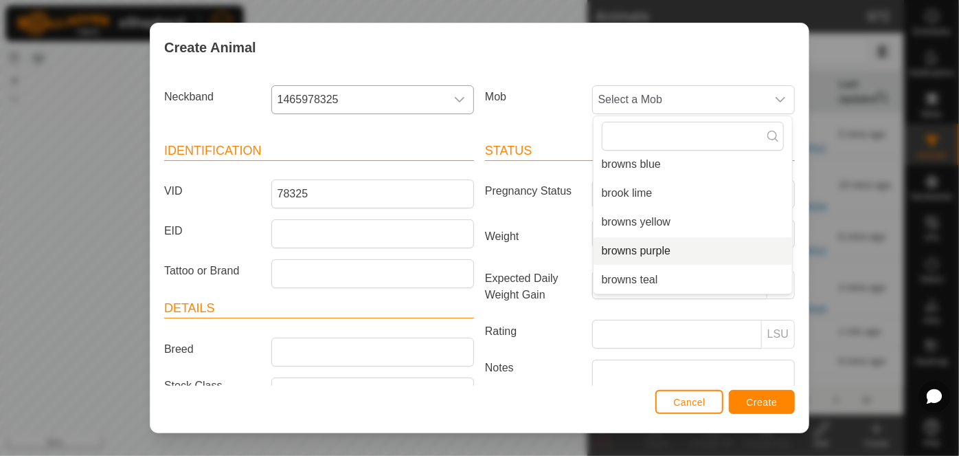
click at [632, 251] on li "browns purple" at bounding box center [693, 250] width 199 height 27
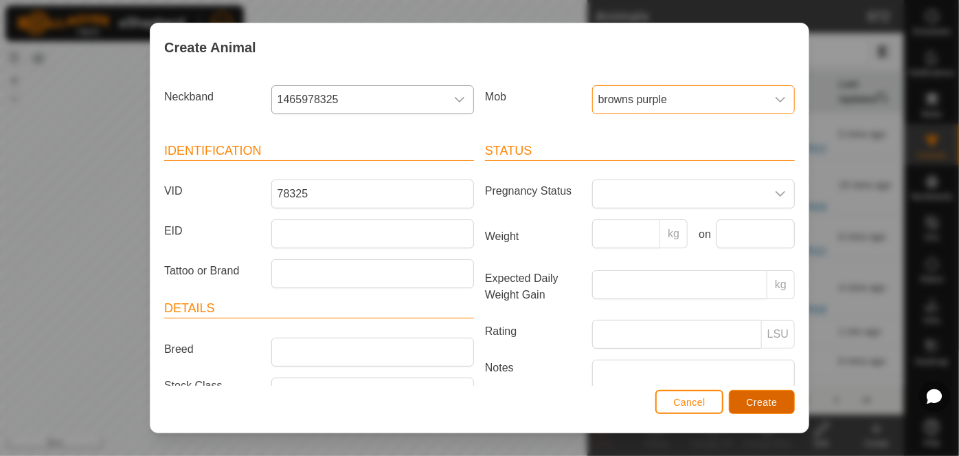
click at [762, 398] on span "Create" at bounding box center [762, 402] width 31 height 11
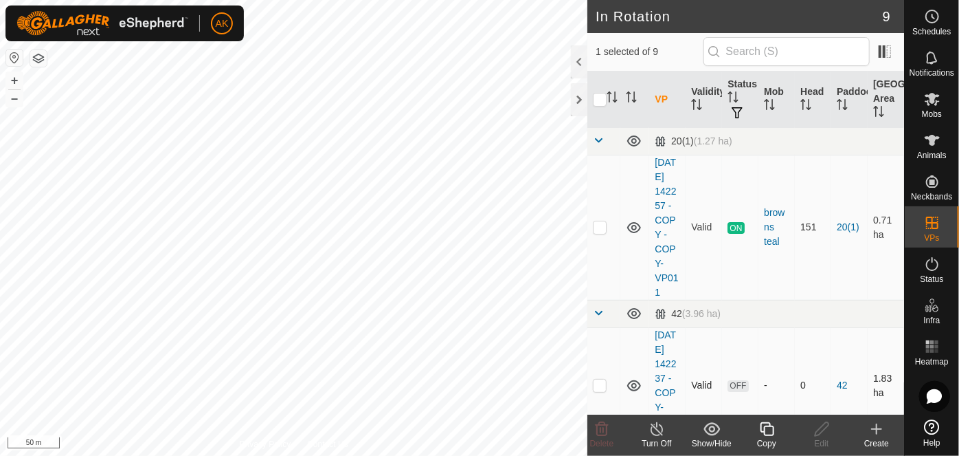
checkbox input "true"
checkbox input "false"
click at [603, 434] on icon at bounding box center [602, 429] width 16 height 16
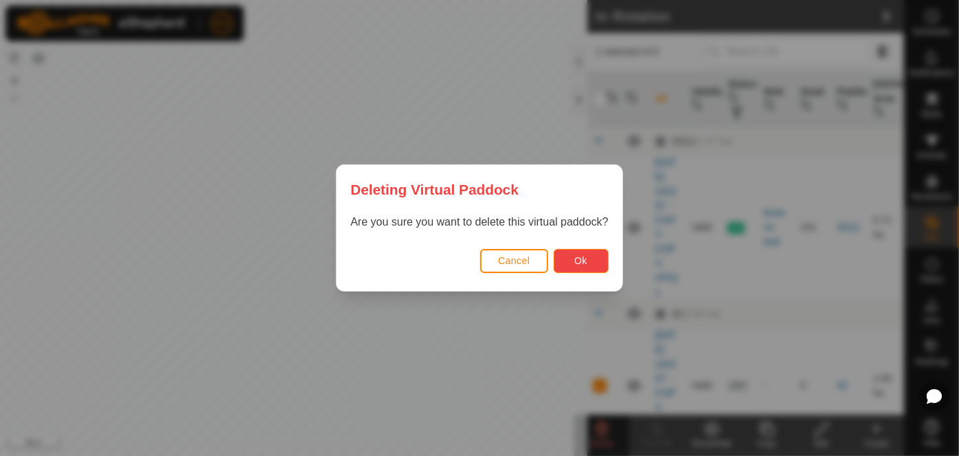
click at [594, 263] on button "Ok" at bounding box center [581, 261] width 55 height 24
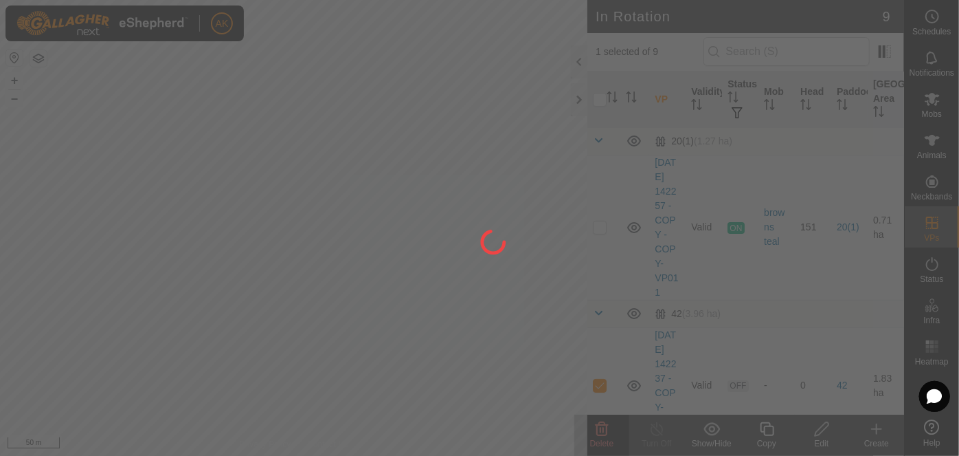
checkbox input "false"
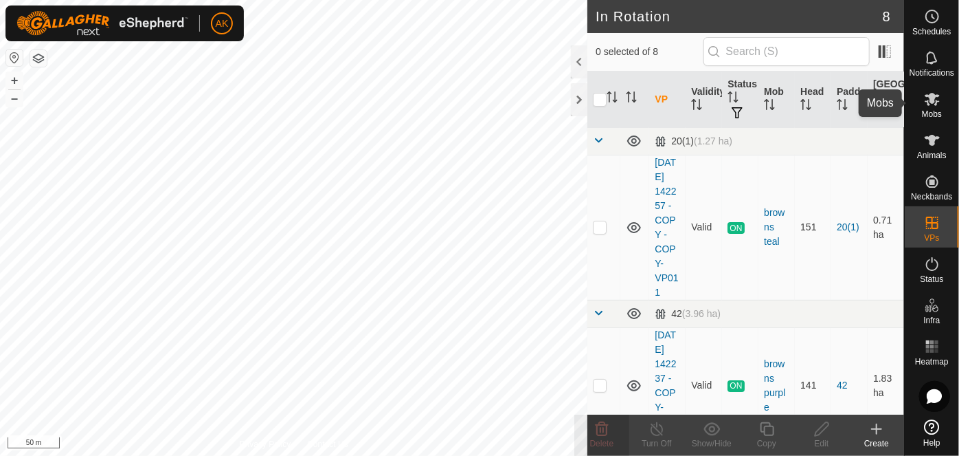
click at [929, 93] on icon at bounding box center [932, 99] width 16 height 16
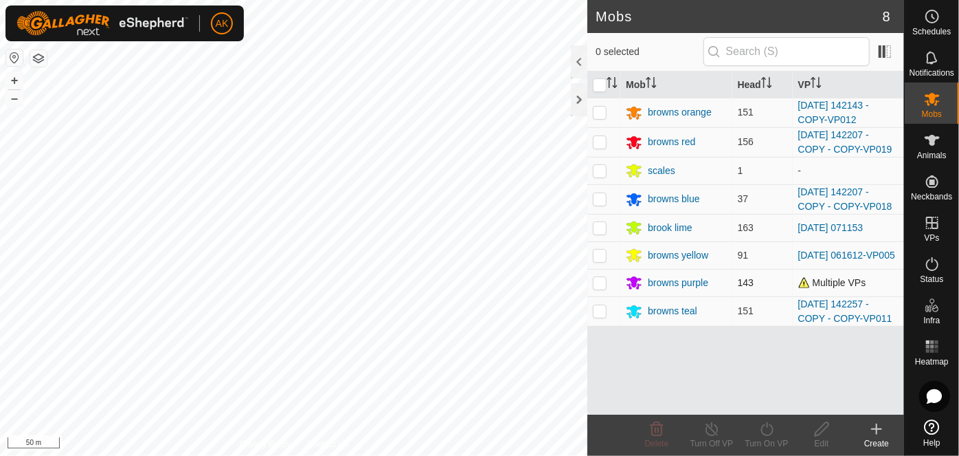
click at [604, 279] on p-checkbox at bounding box center [600, 282] width 14 height 11
checkbox input "true"
click at [767, 425] on icon at bounding box center [767, 429] width 12 height 14
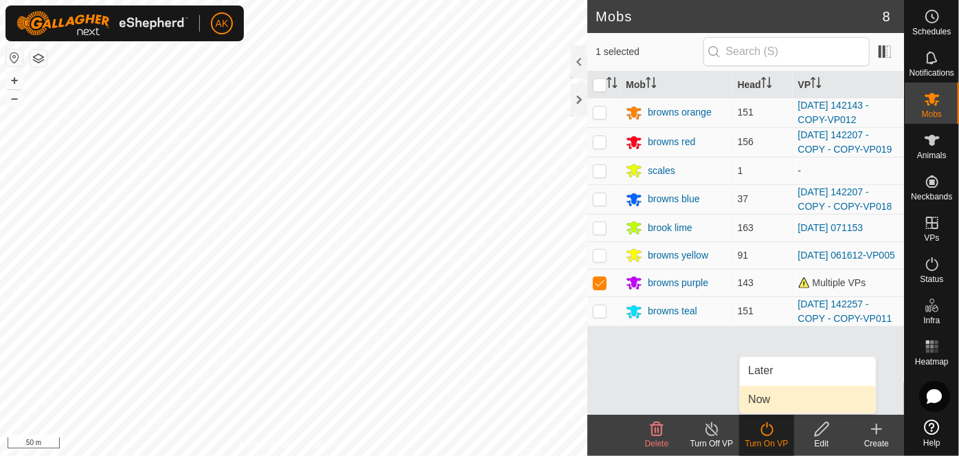
click at [763, 396] on link "Now" at bounding box center [808, 399] width 136 height 27
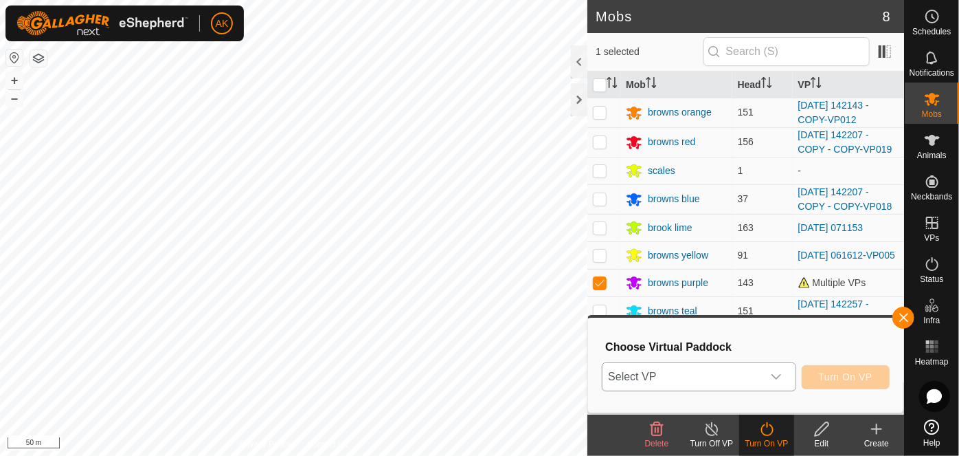
click at [700, 368] on span "Select VP" at bounding box center [682, 376] width 159 height 27
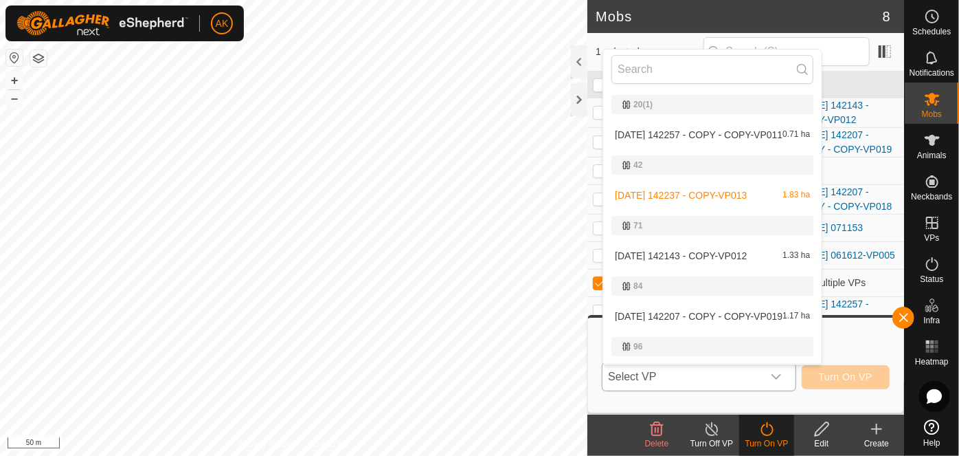
scroll to position [25, 0]
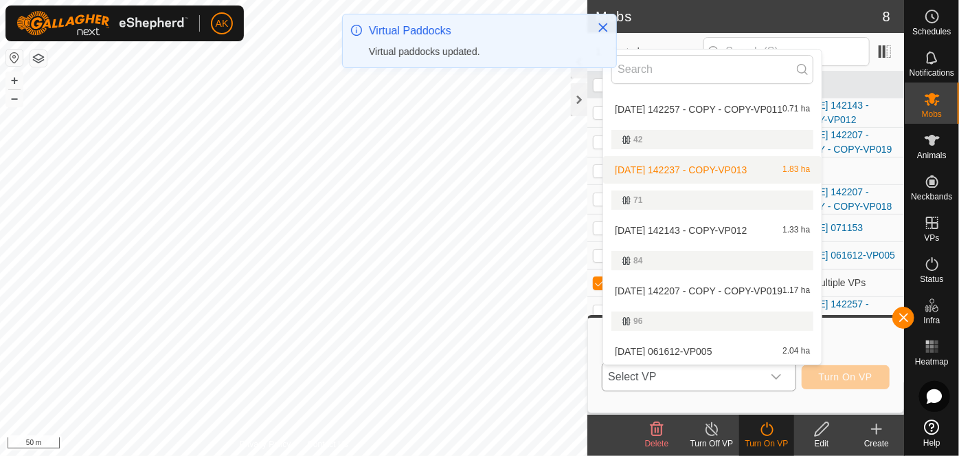
click at [693, 167] on li "[DATE] 142237 - COPY-VP013 1.83 ha" at bounding box center [712, 169] width 219 height 27
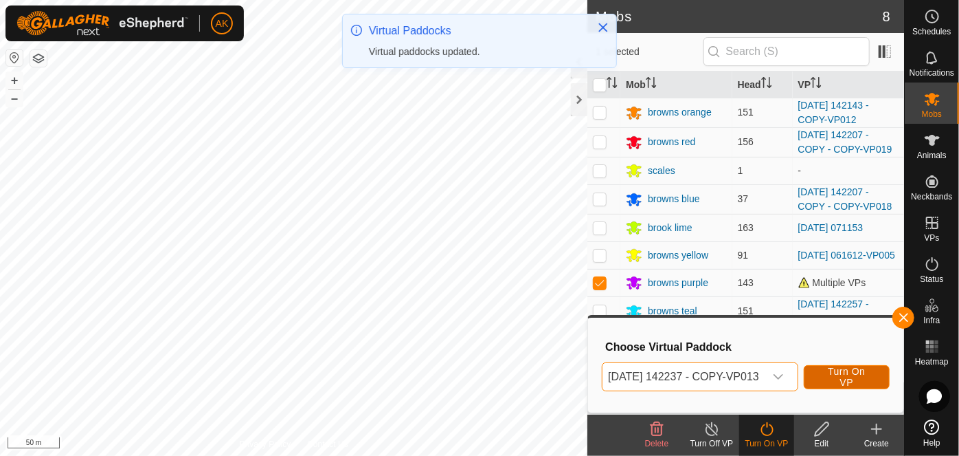
click at [850, 378] on span "Turn On VP" at bounding box center [847, 377] width 52 height 22
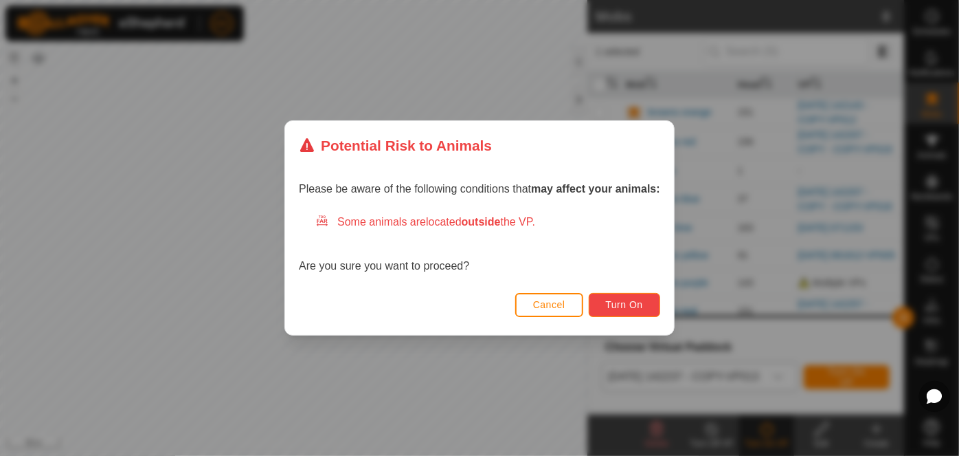
click at [648, 304] on button "Turn On" at bounding box center [624, 305] width 71 height 24
